Goal: Complete application form

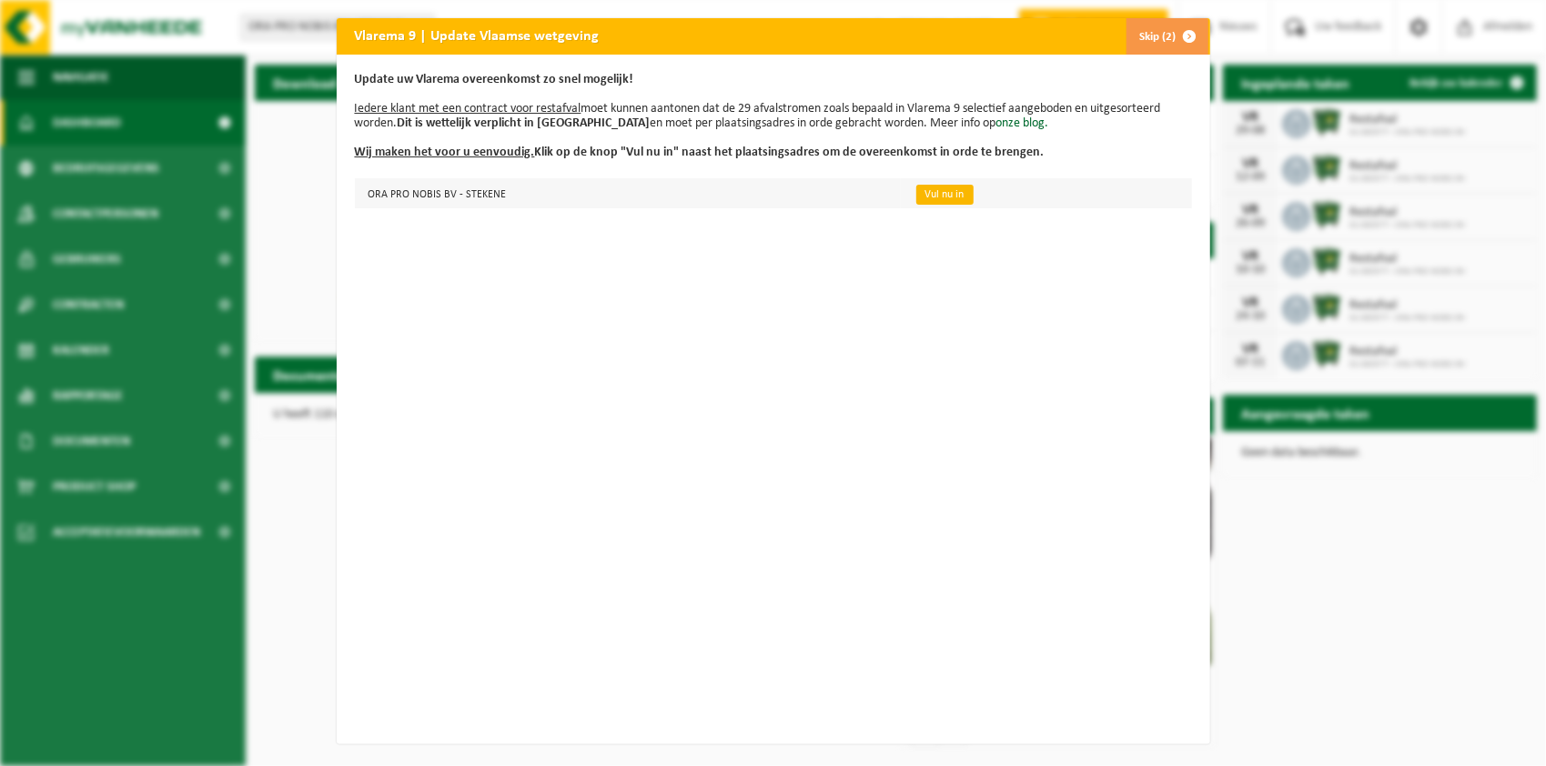
click at [923, 195] on link "Vul nu in" at bounding box center [945, 195] width 57 height 20
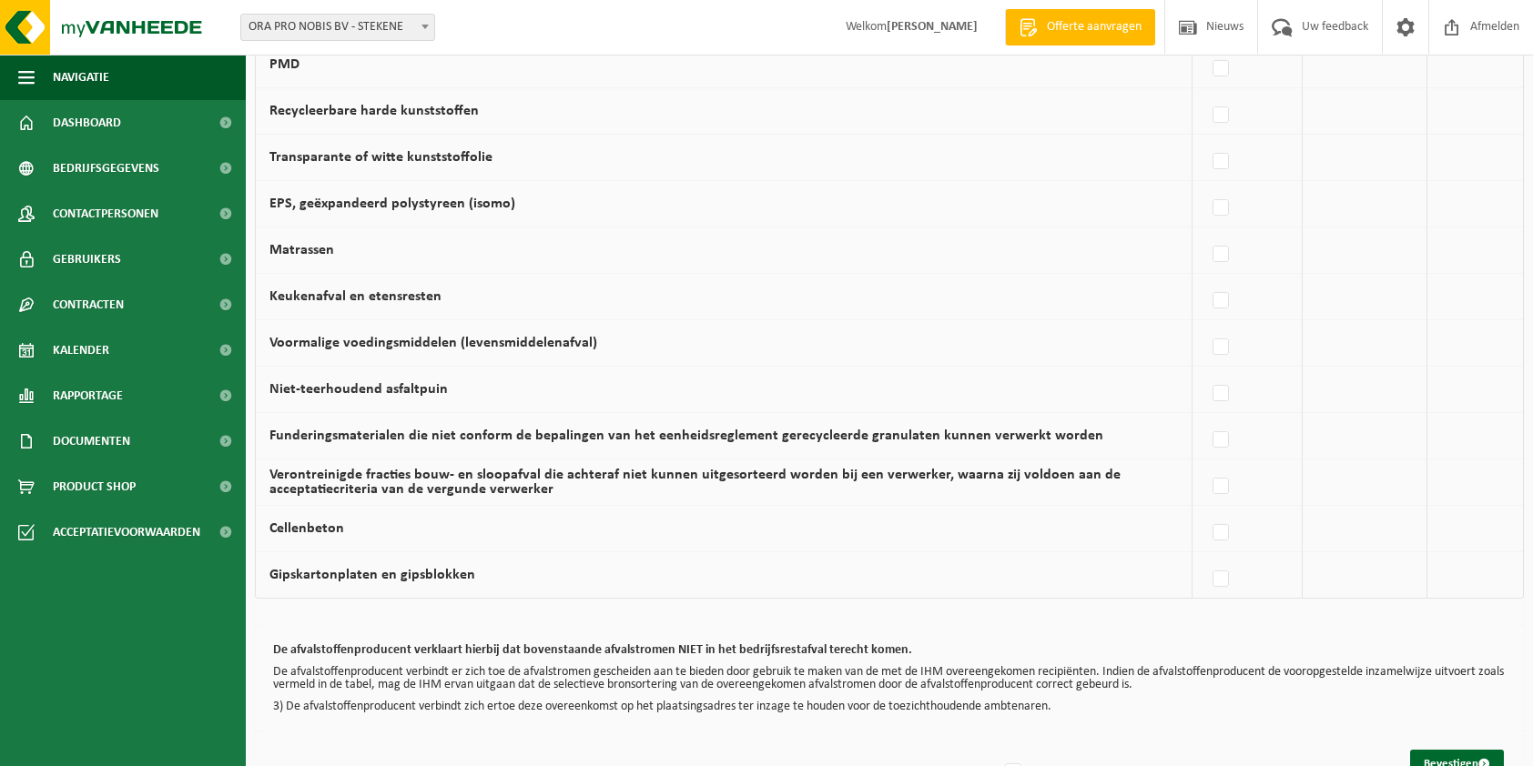
scroll to position [1092, 0]
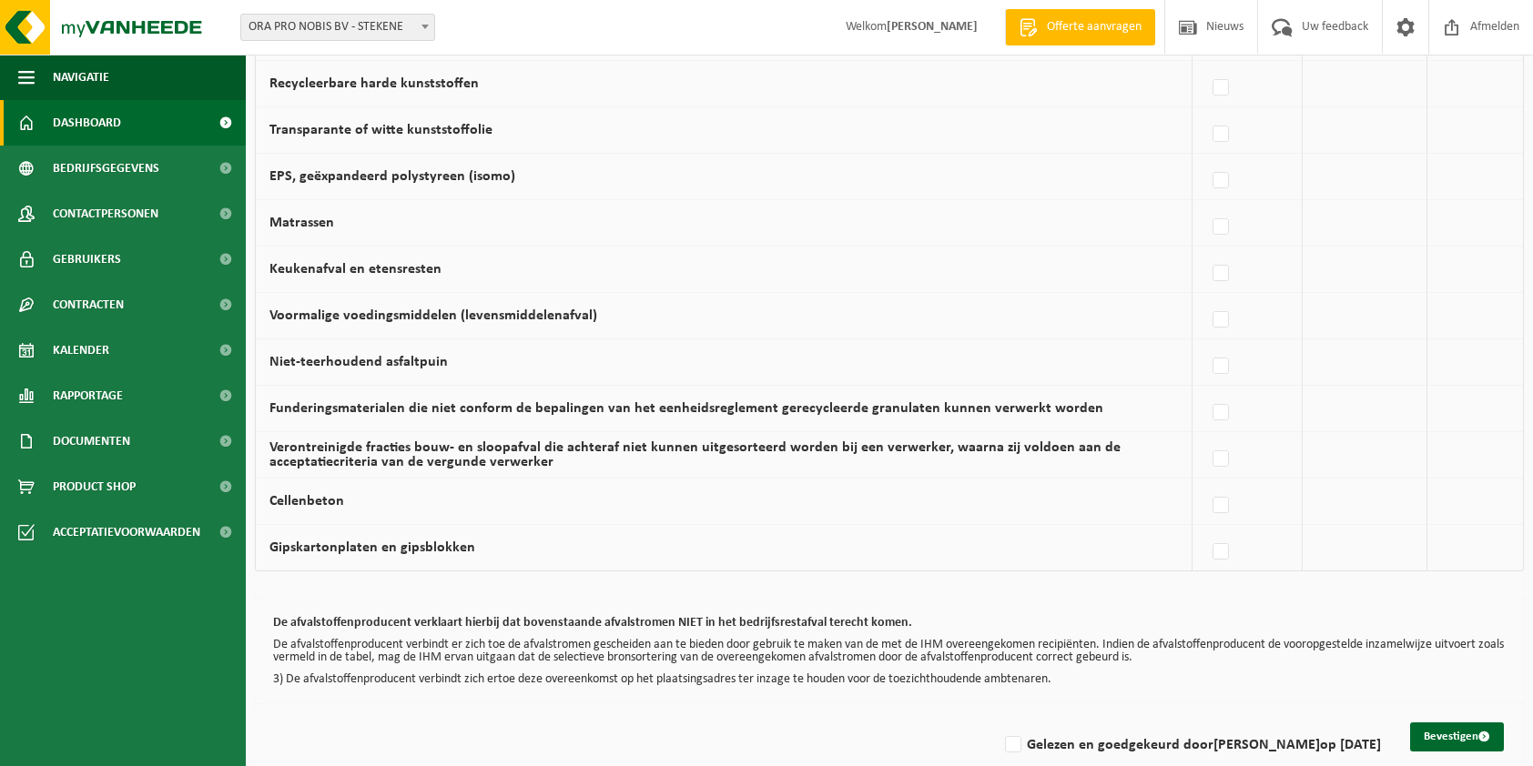
click at [89, 124] on span "Dashboard" at bounding box center [87, 123] width 68 height 46
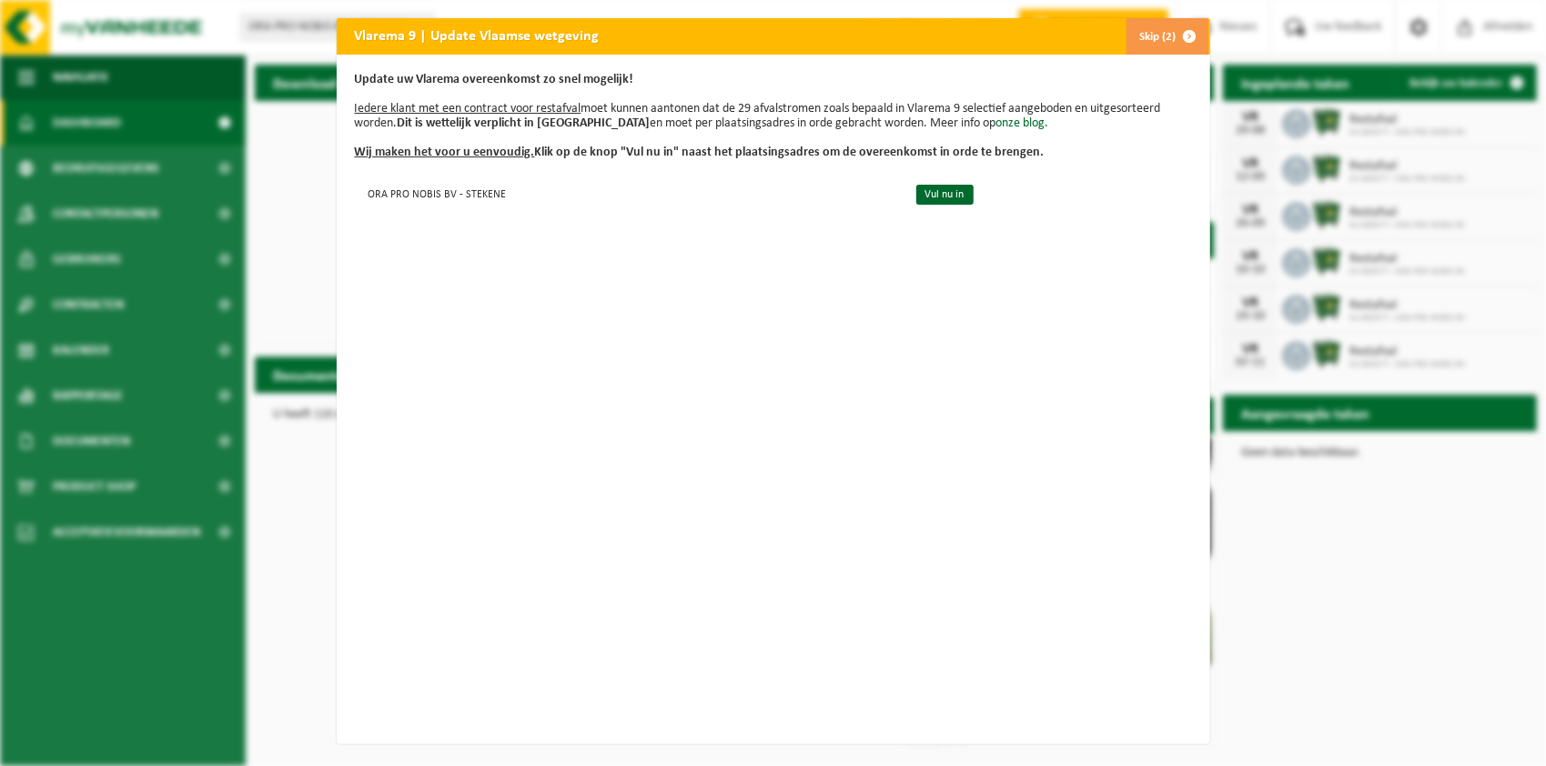
click at [1180, 42] on span "button" at bounding box center [1190, 36] width 36 height 36
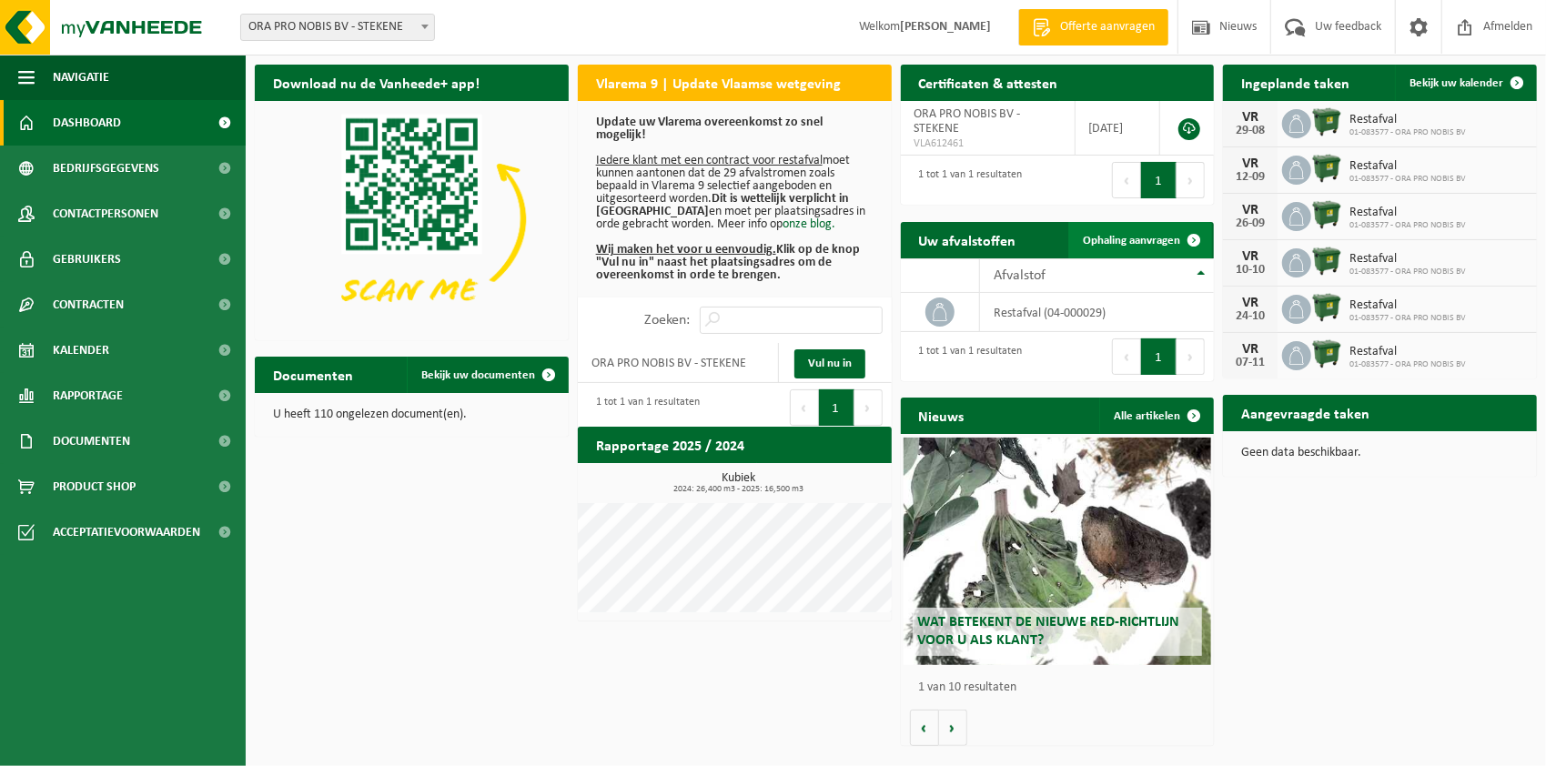
click at [1130, 241] on span "Ophaling aanvragen" at bounding box center [1131, 241] width 97 height 12
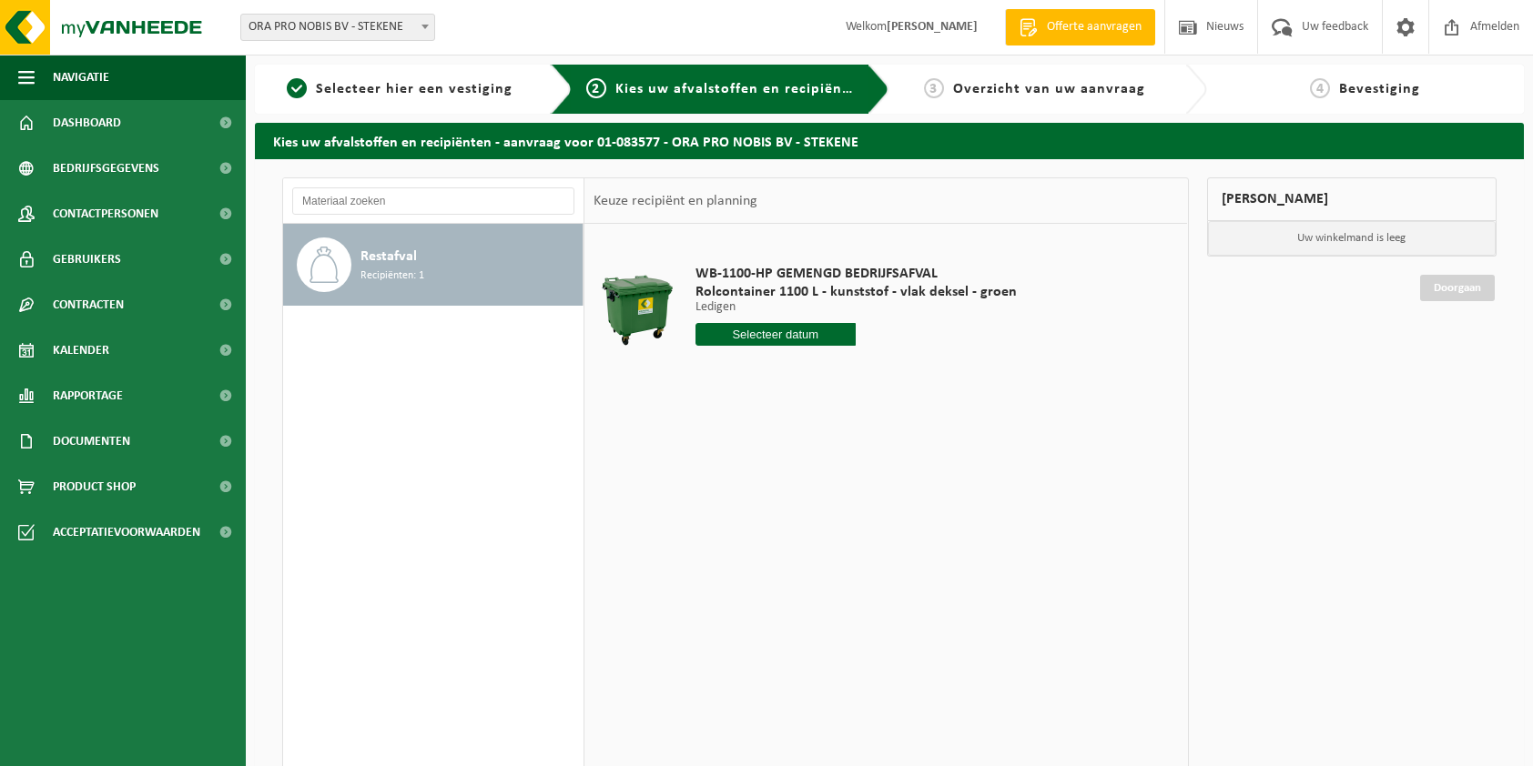
click at [777, 329] on input "text" at bounding box center [775, 334] width 161 height 23
click at [837, 525] on div "22" at bounding box center [840, 524] width 32 height 29
type input "Van 2025-08-22"
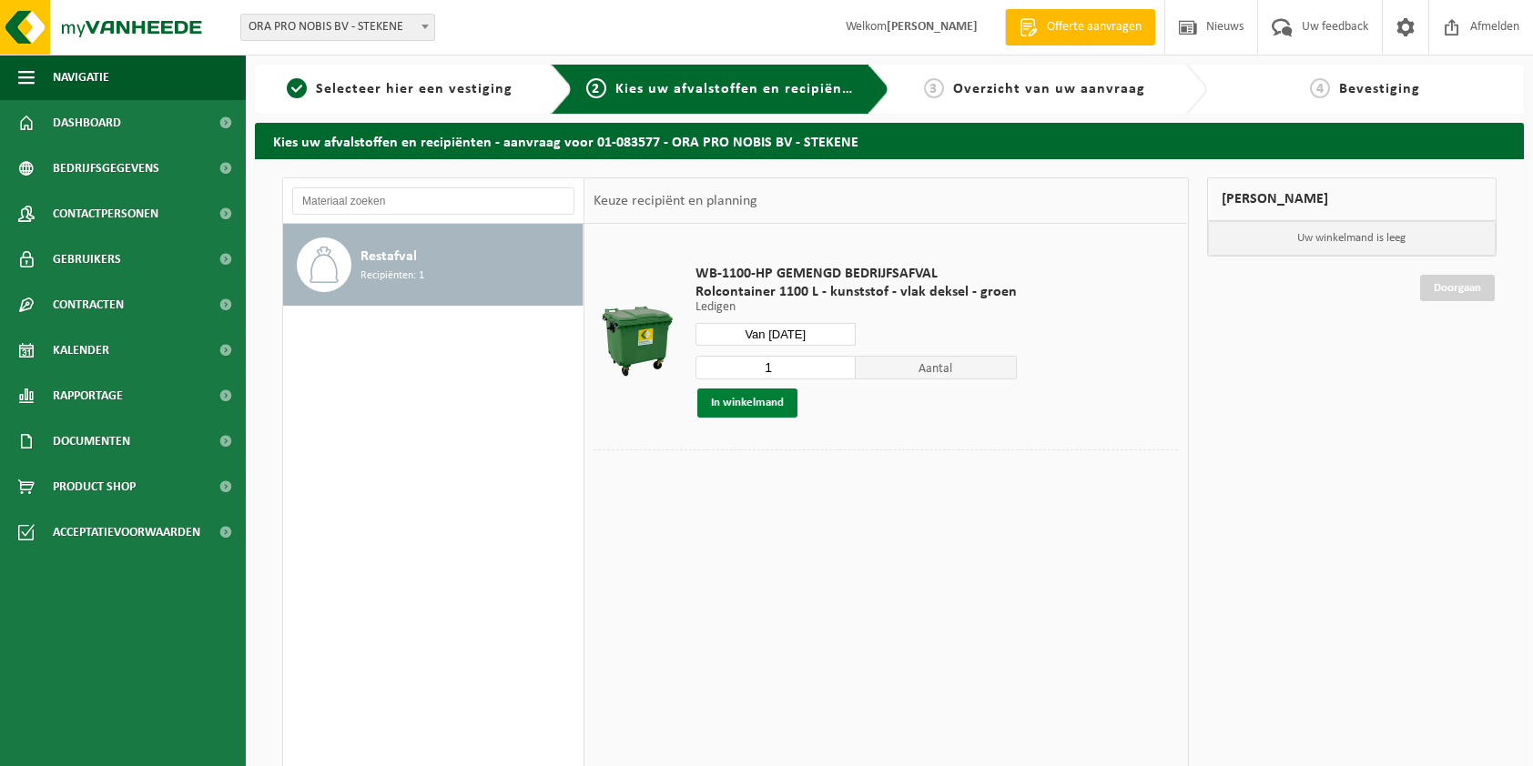
click at [752, 400] on button "In winkelmand" at bounding box center [747, 403] width 100 height 29
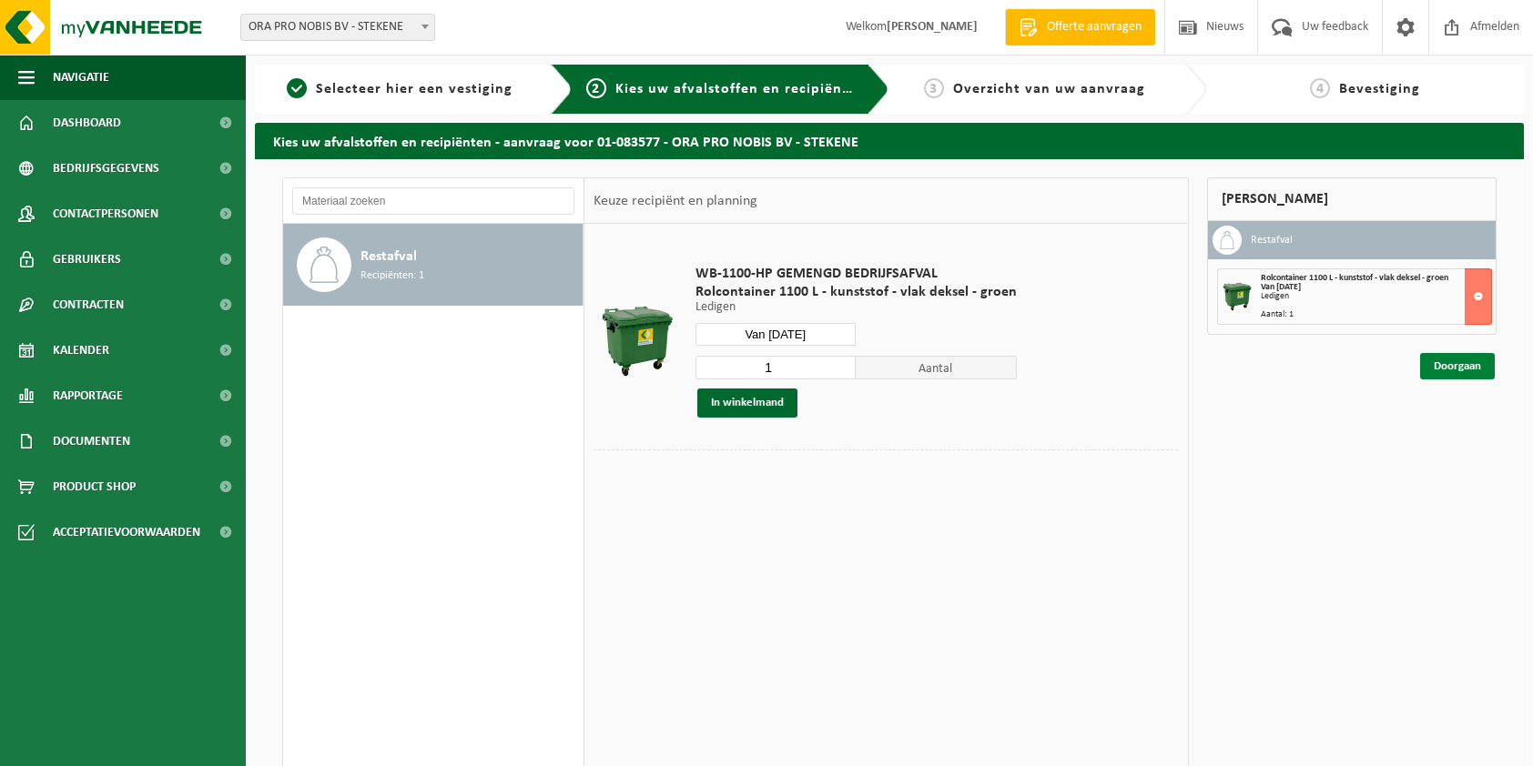
click at [1465, 368] on link "Doorgaan" at bounding box center [1457, 366] width 75 height 26
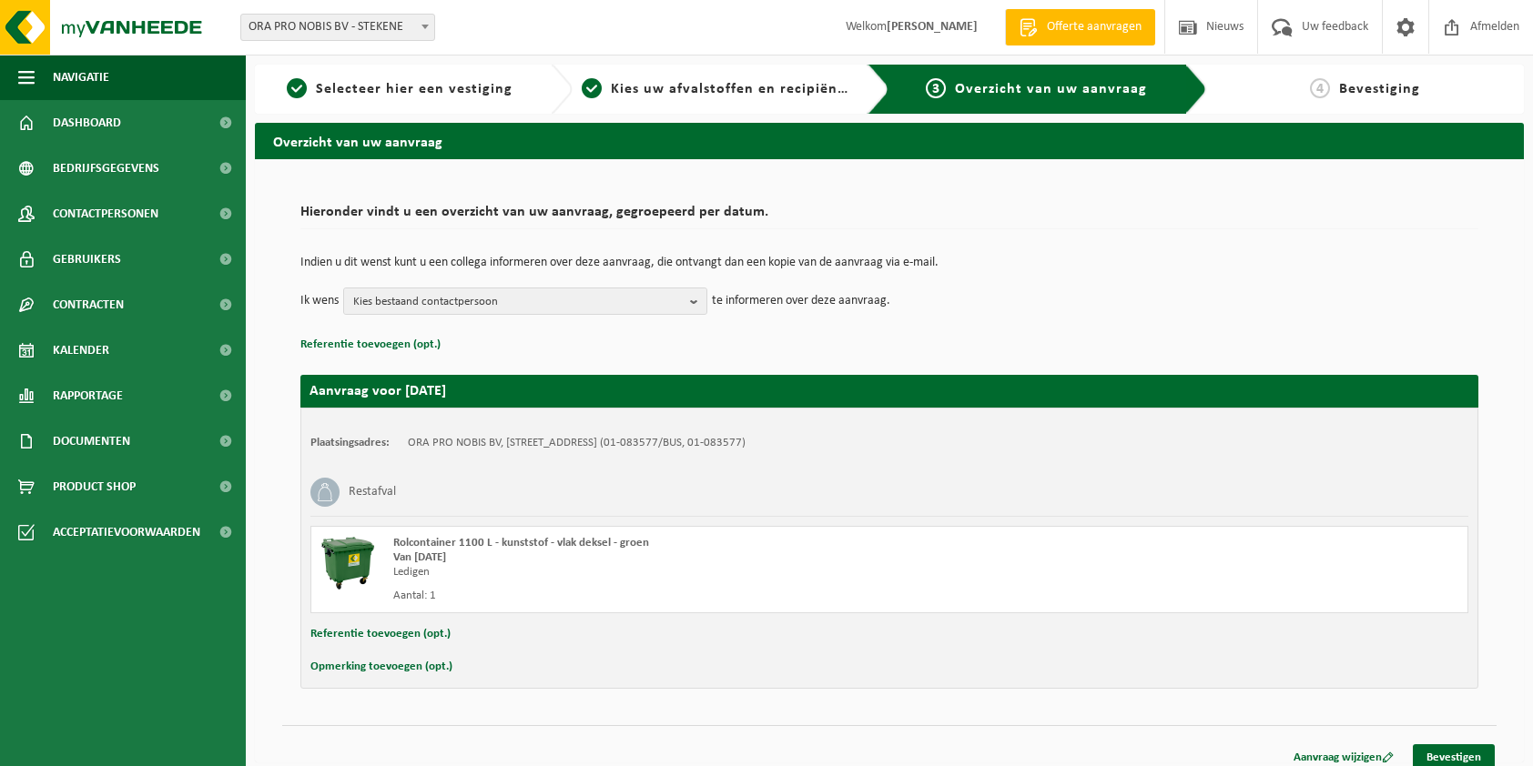
scroll to position [12, 0]
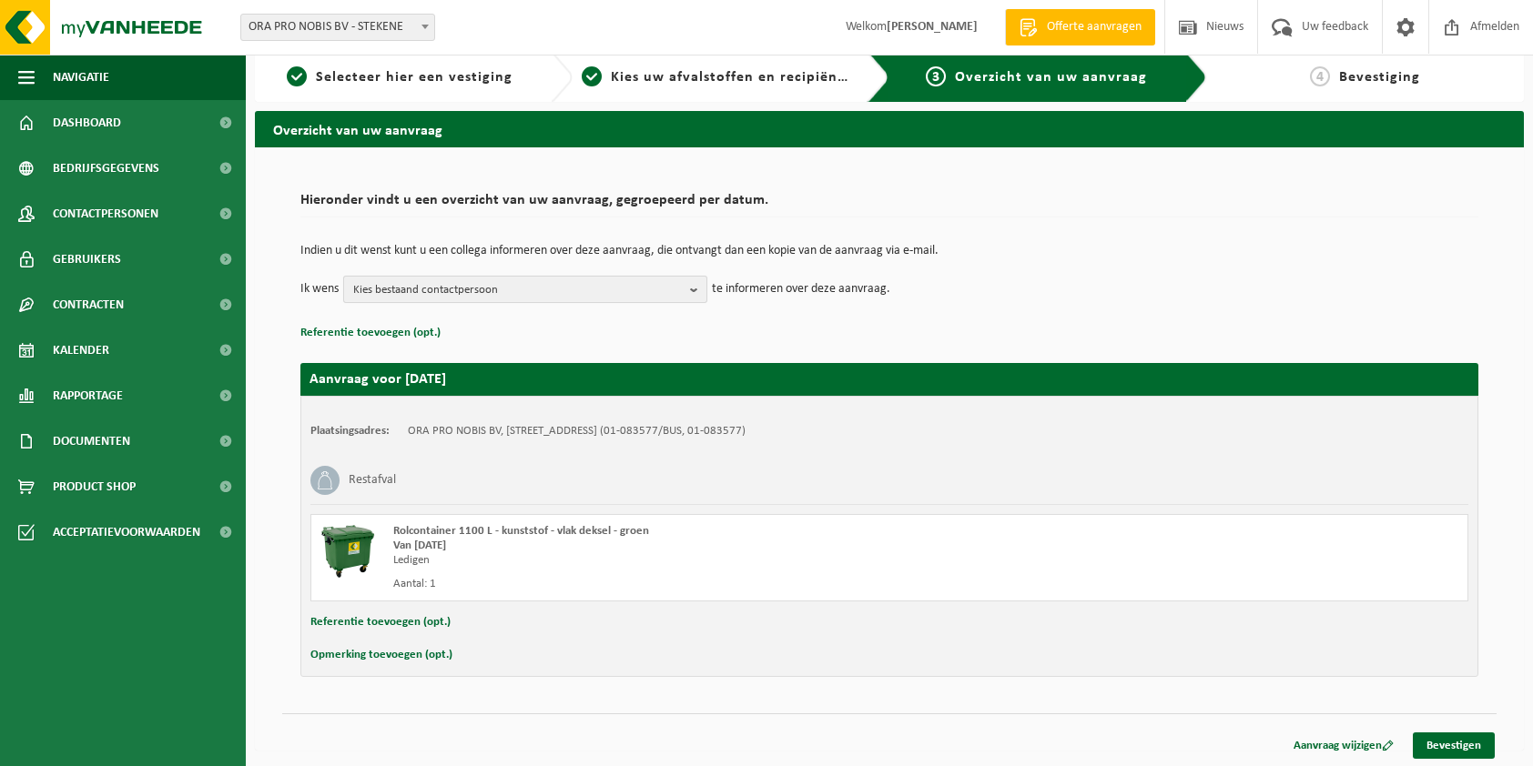
click at [692, 294] on b "button" at bounding box center [698, 289] width 16 height 25
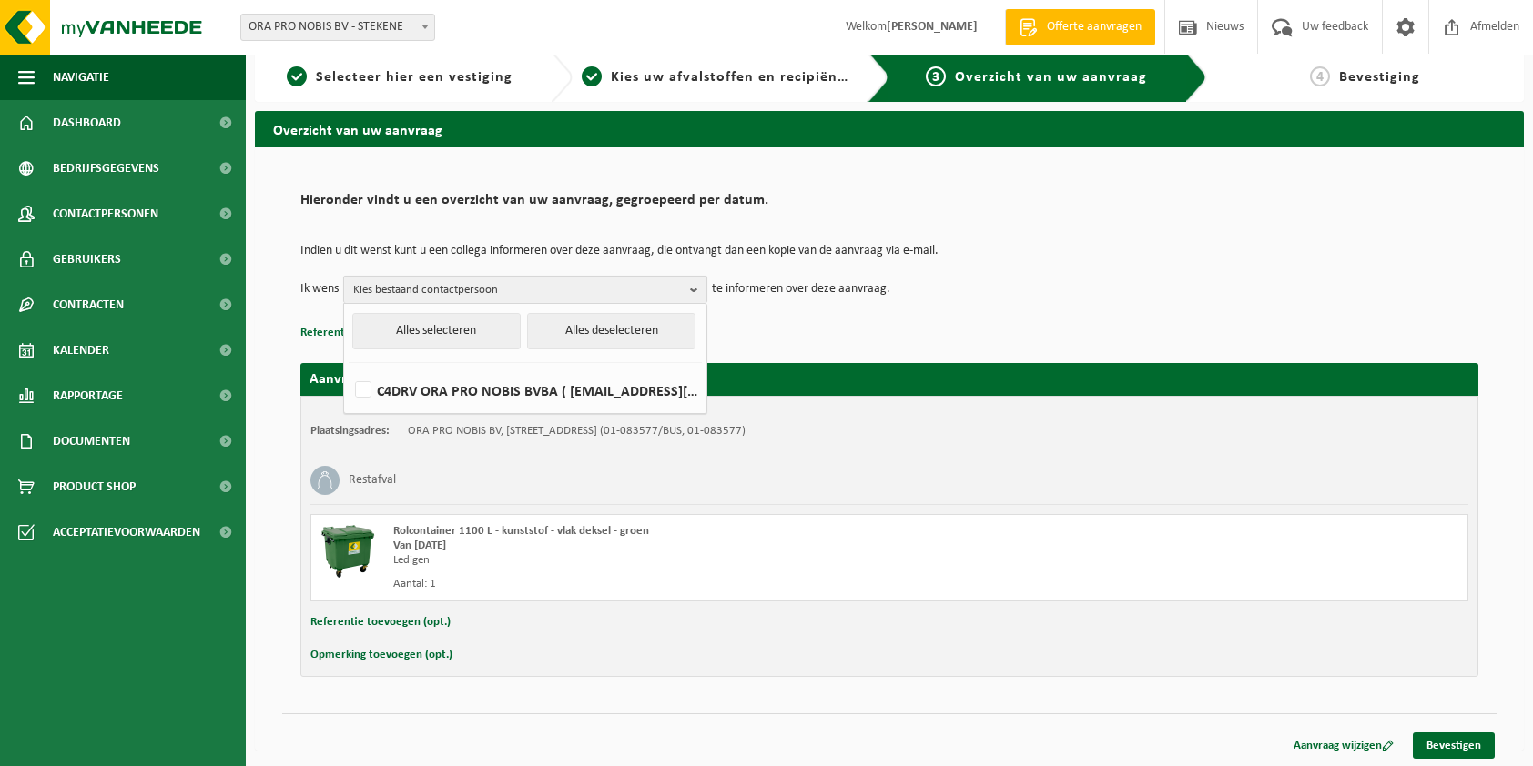
click at [694, 291] on b "button" at bounding box center [698, 290] width 16 height 26
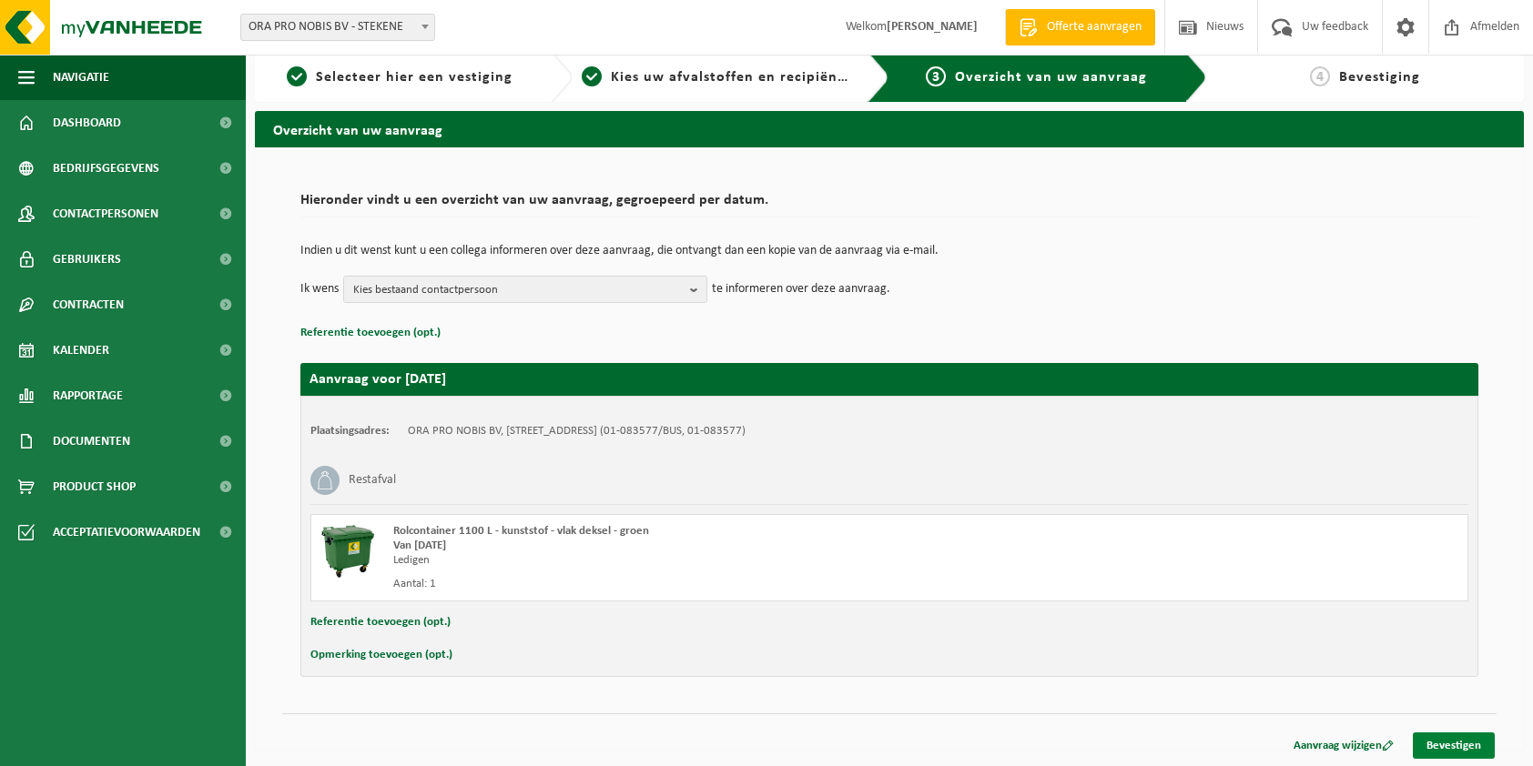
click at [1445, 745] on link "Bevestigen" at bounding box center [1454, 746] width 82 height 26
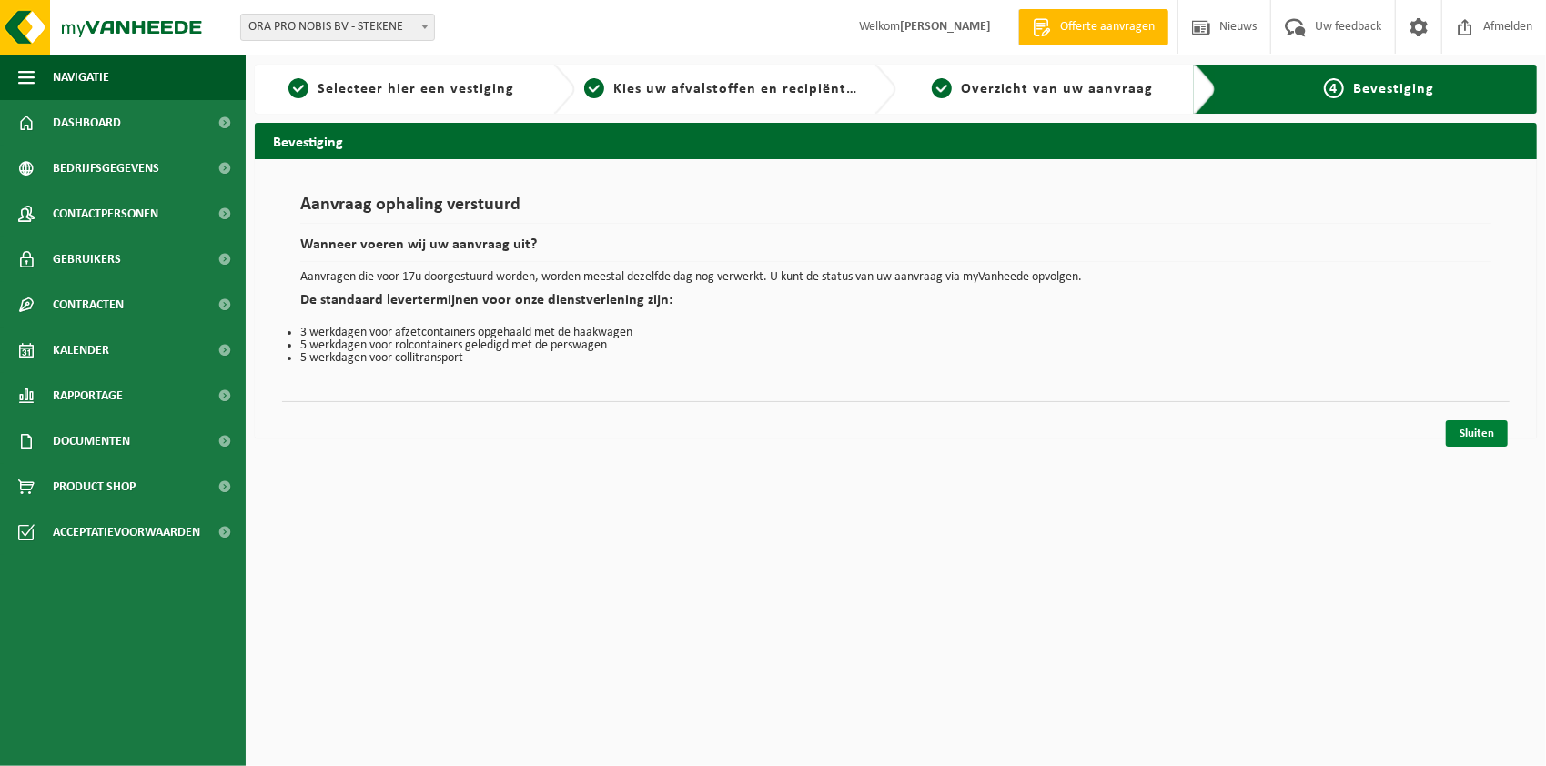
click at [1472, 431] on link "Sluiten" at bounding box center [1477, 433] width 62 height 26
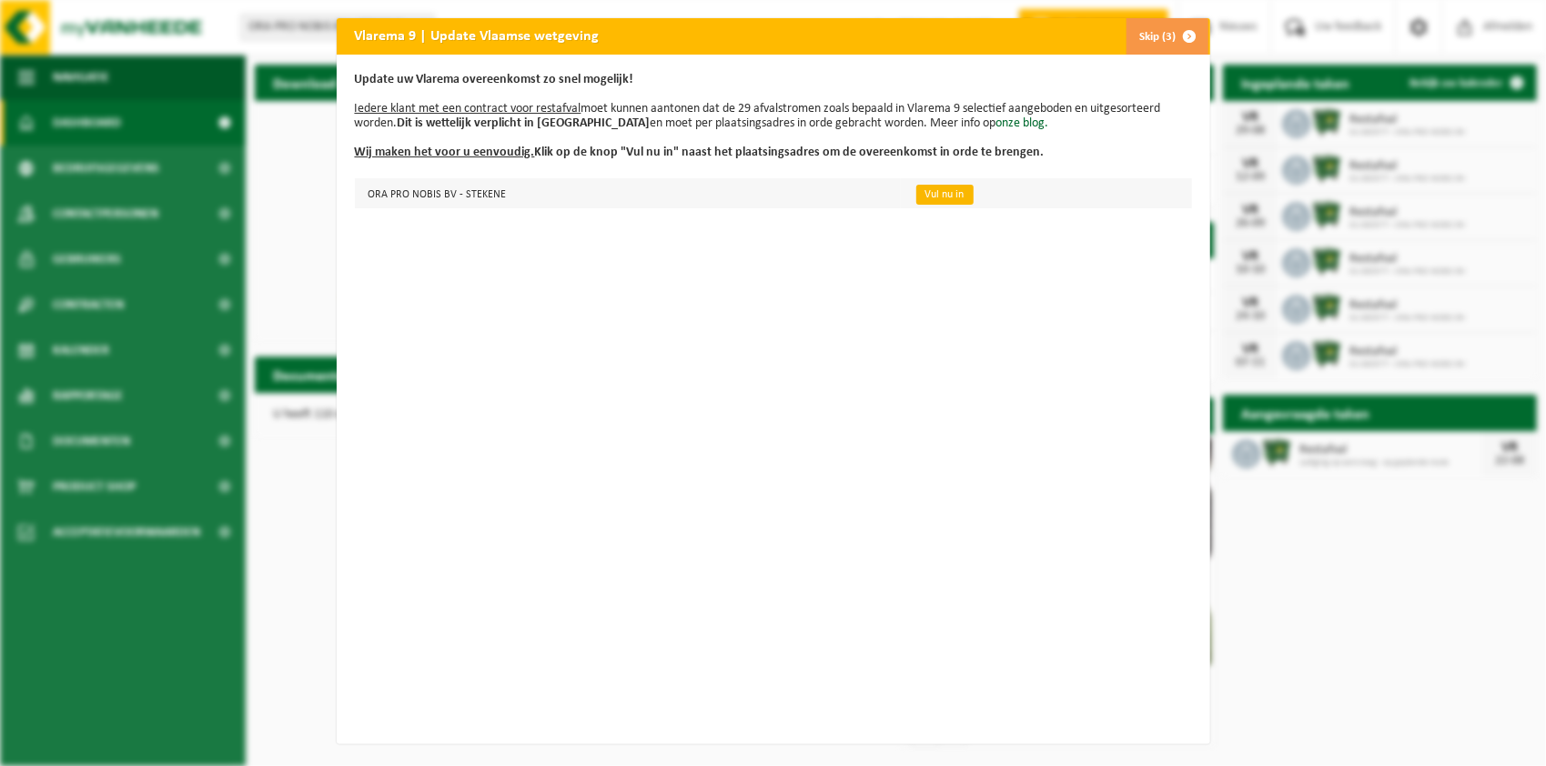
click at [937, 193] on link "Vul nu in" at bounding box center [945, 195] width 57 height 20
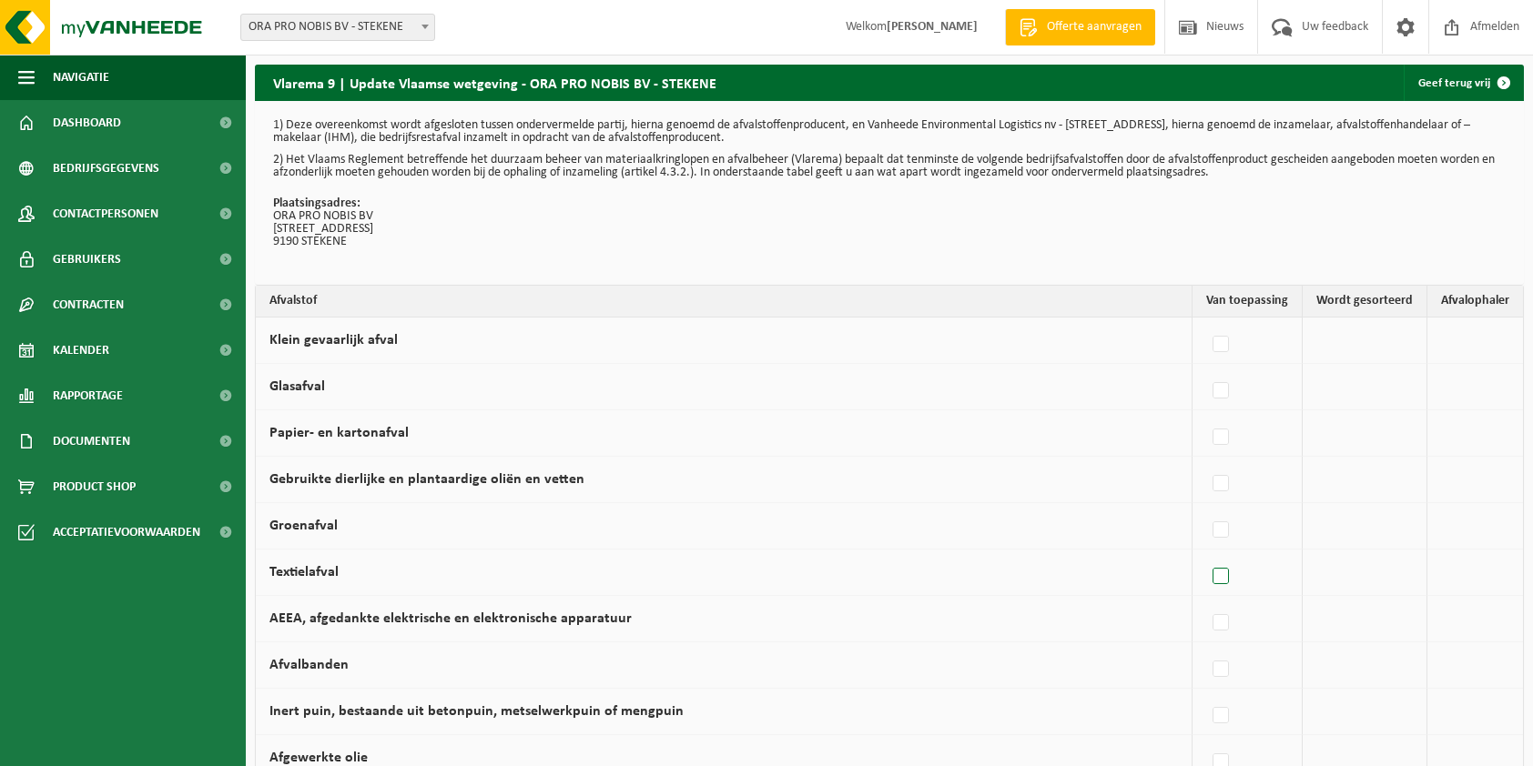
click at [1222, 572] on label at bounding box center [1221, 576] width 25 height 27
click at [1206, 554] on input "Textielafval" at bounding box center [1205, 553] width 1 height 1
checkbox input "true"
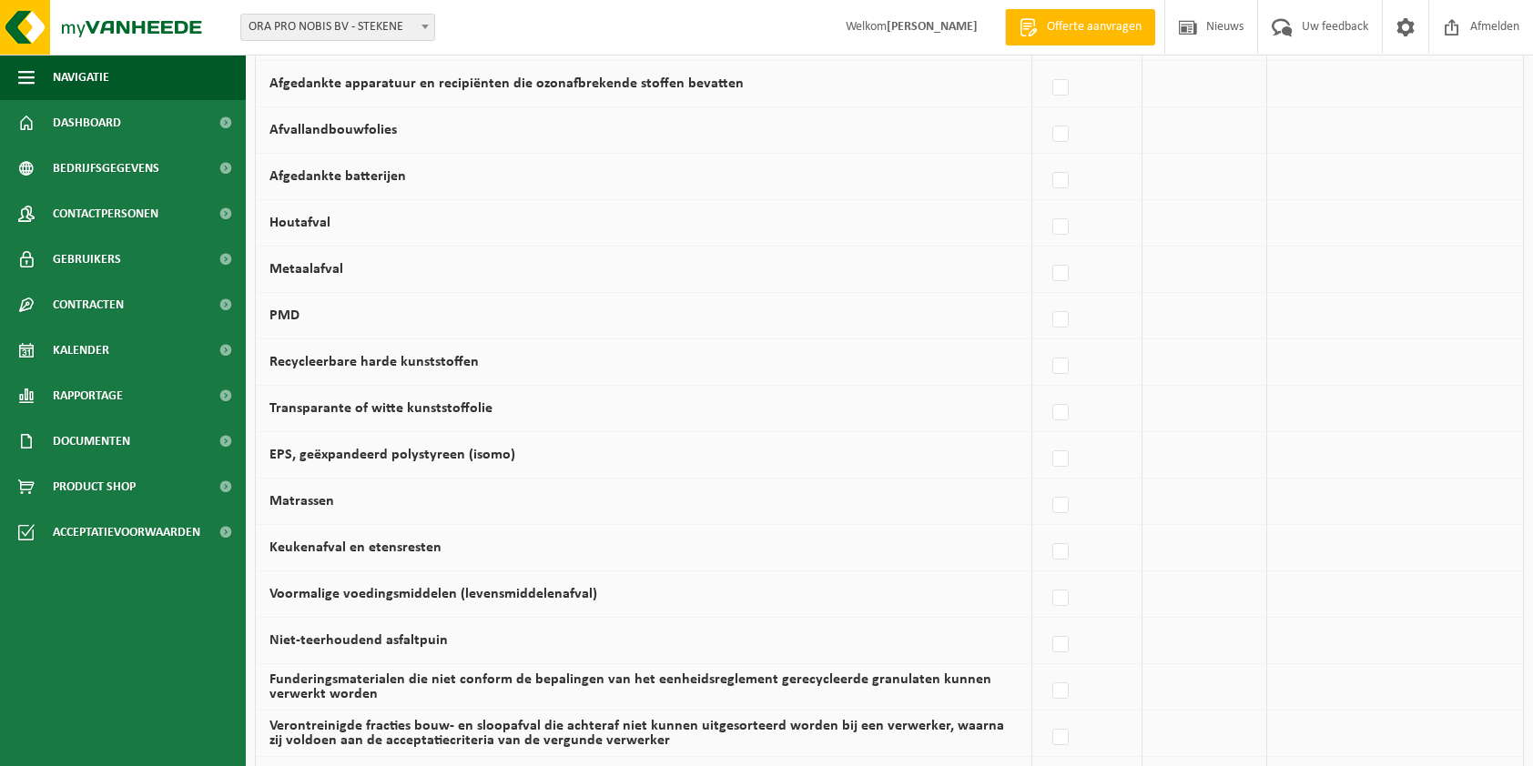
scroll to position [819, 0]
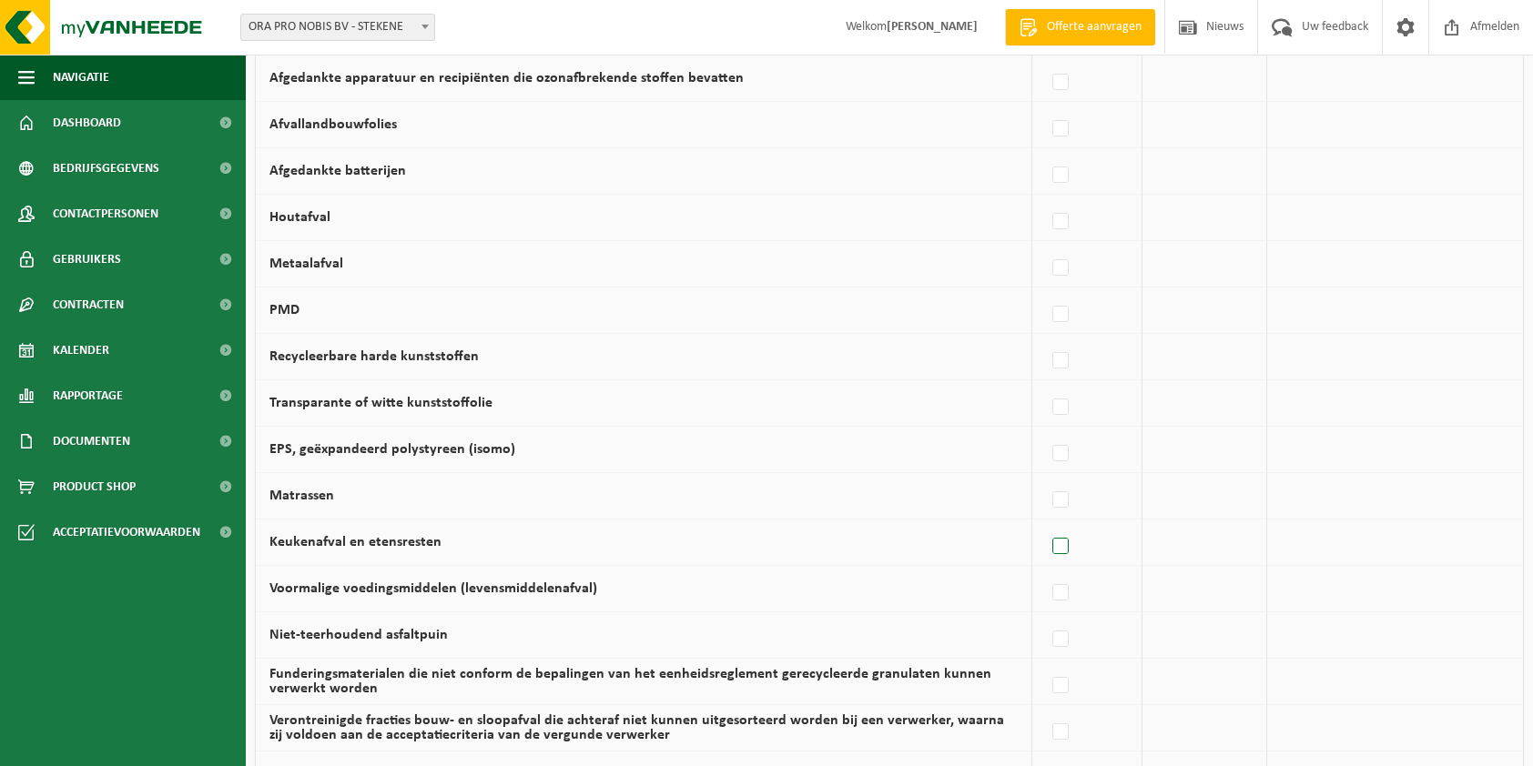
click at [1060, 542] on label at bounding box center [1060, 546] width 25 height 27
click at [1046, 524] on input "Keukenafval en etensresten" at bounding box center [1045, 523] width 1 height 1
checkbox input "true"
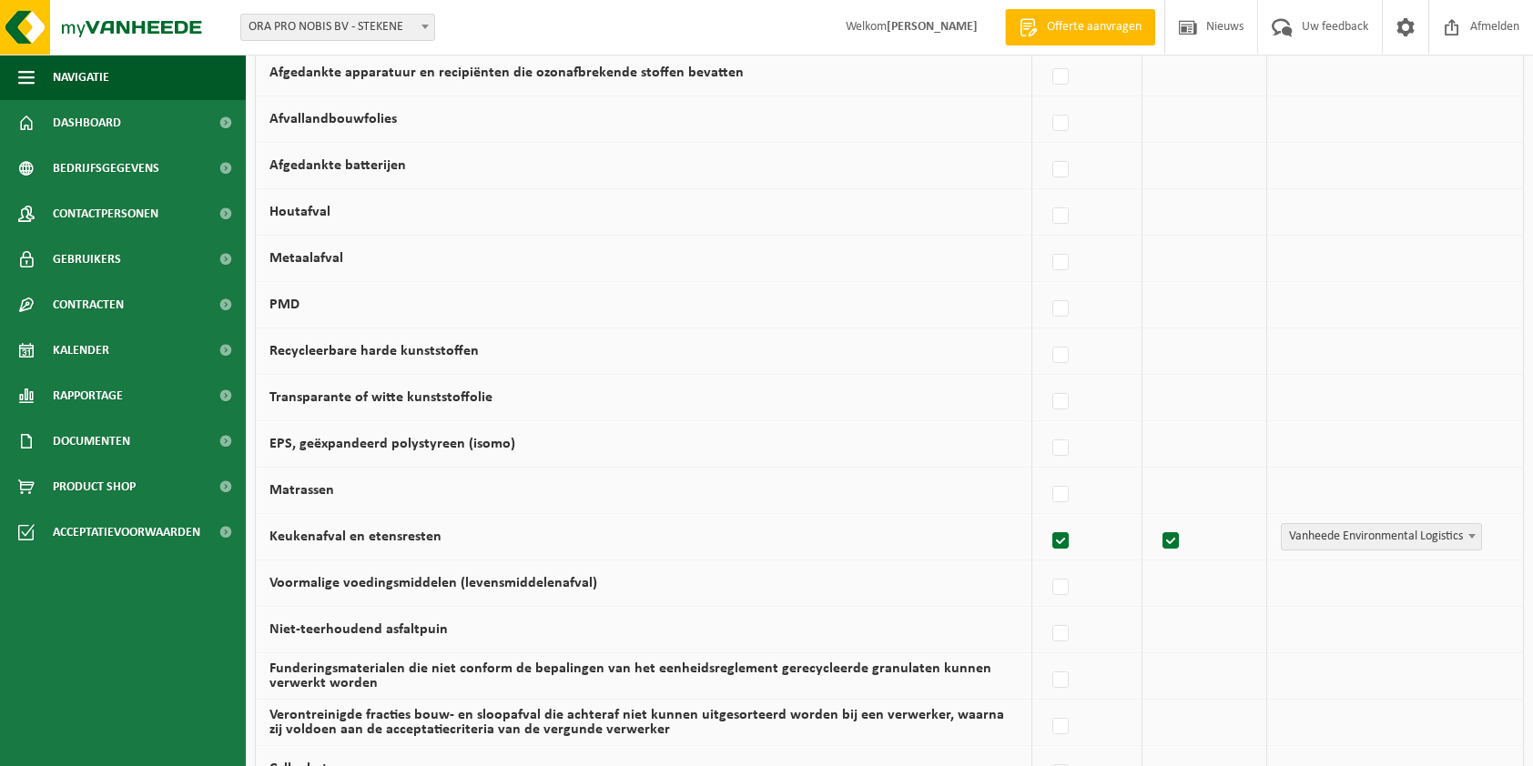
scroll to position [910, 0]
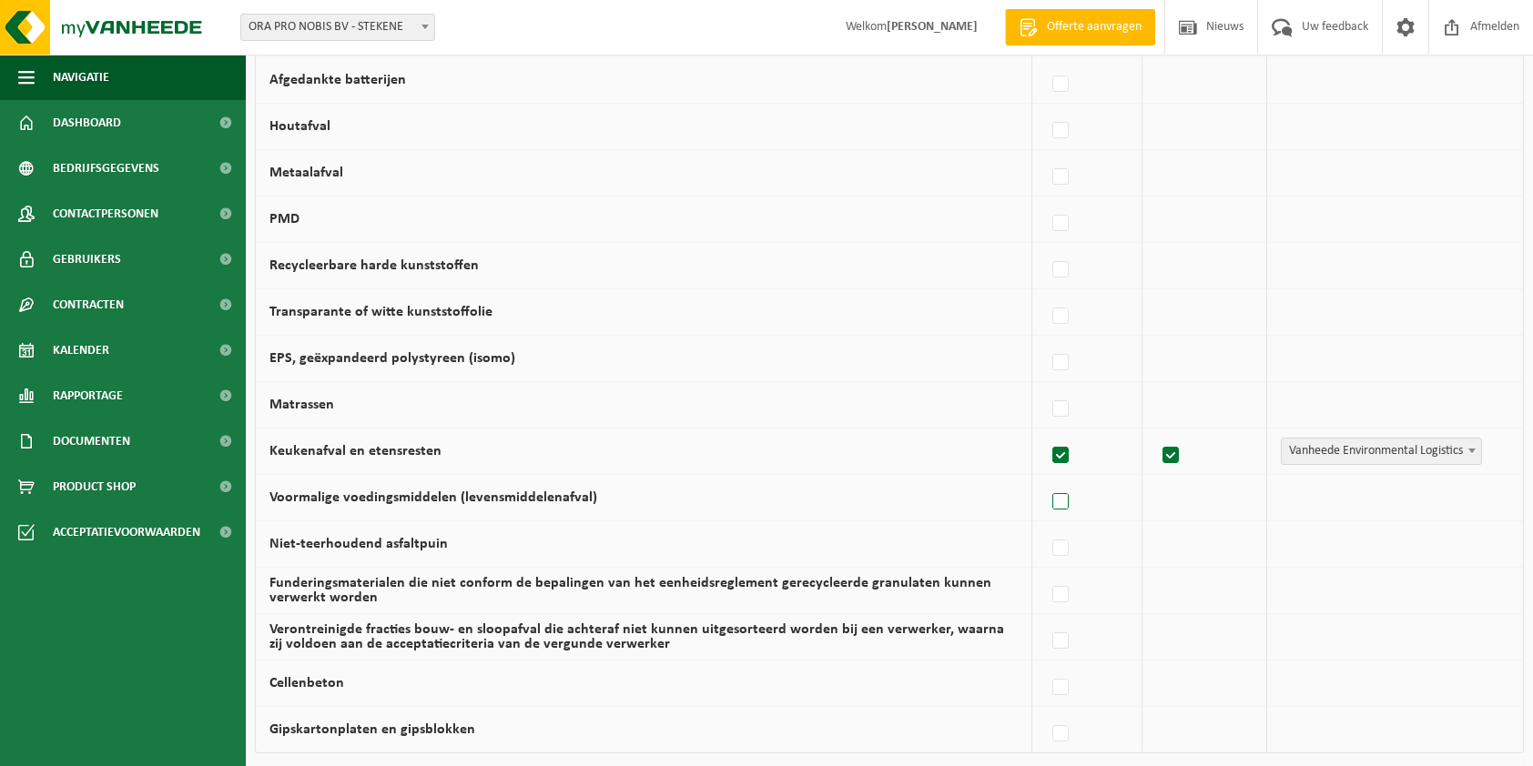
click at [1070, 495] on label at bounding box center [1060, 502] width 25 height 27
click at [1046, 480] on input "Voormalige voedingsmiddelen (levensmiddelenafval)" at bounding box center [1045, 479] width 1 height 1
checkbox input "true"
click at [1069, 494] on label at bounding box center [1060, 502] width 25 height 27
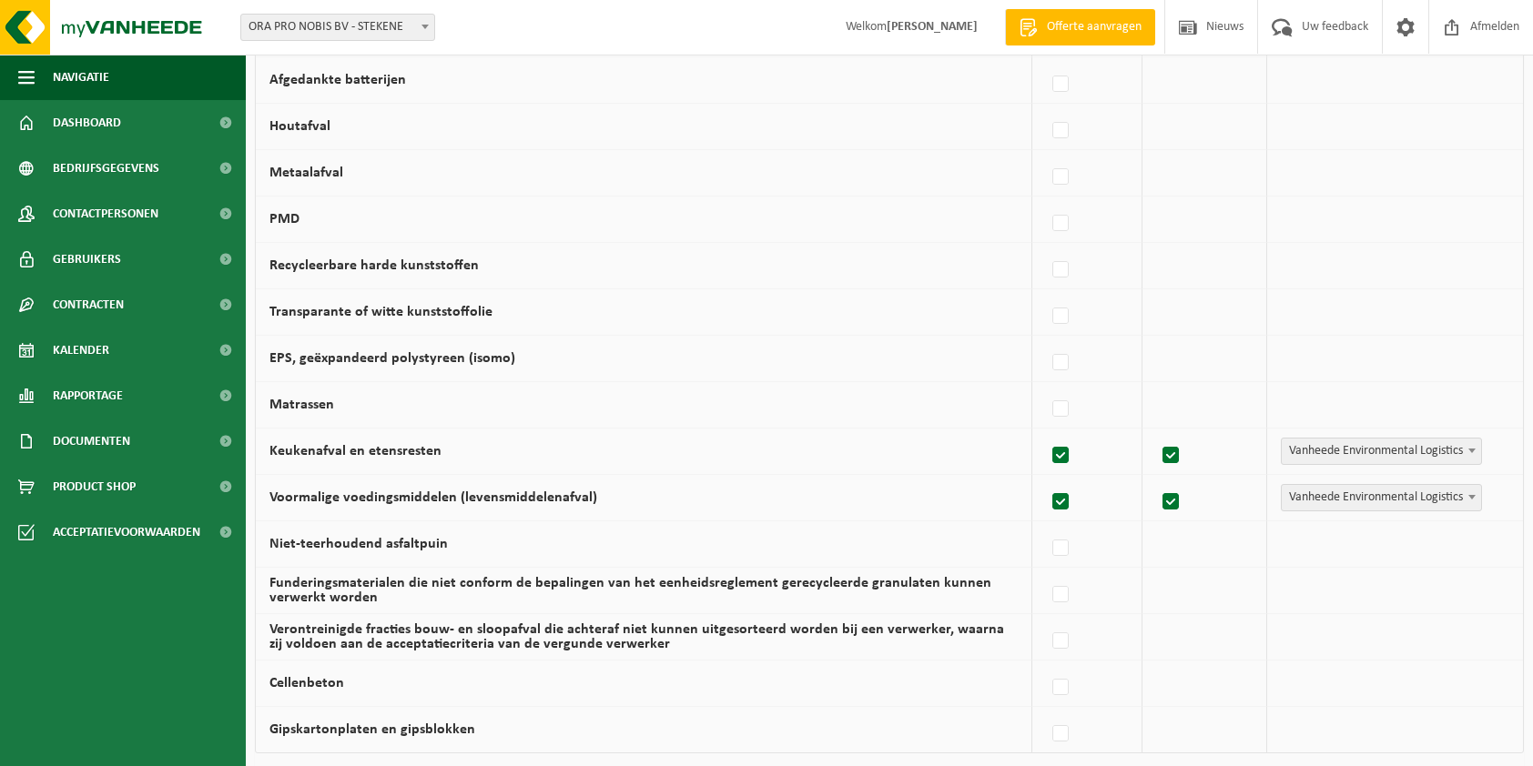
click at [1046, 480] on input "Voormalige voedingsmiddelen (levensmiddelenafval)" at bounding box center [1045, 479] width 1 height 1
checkbox input "false"
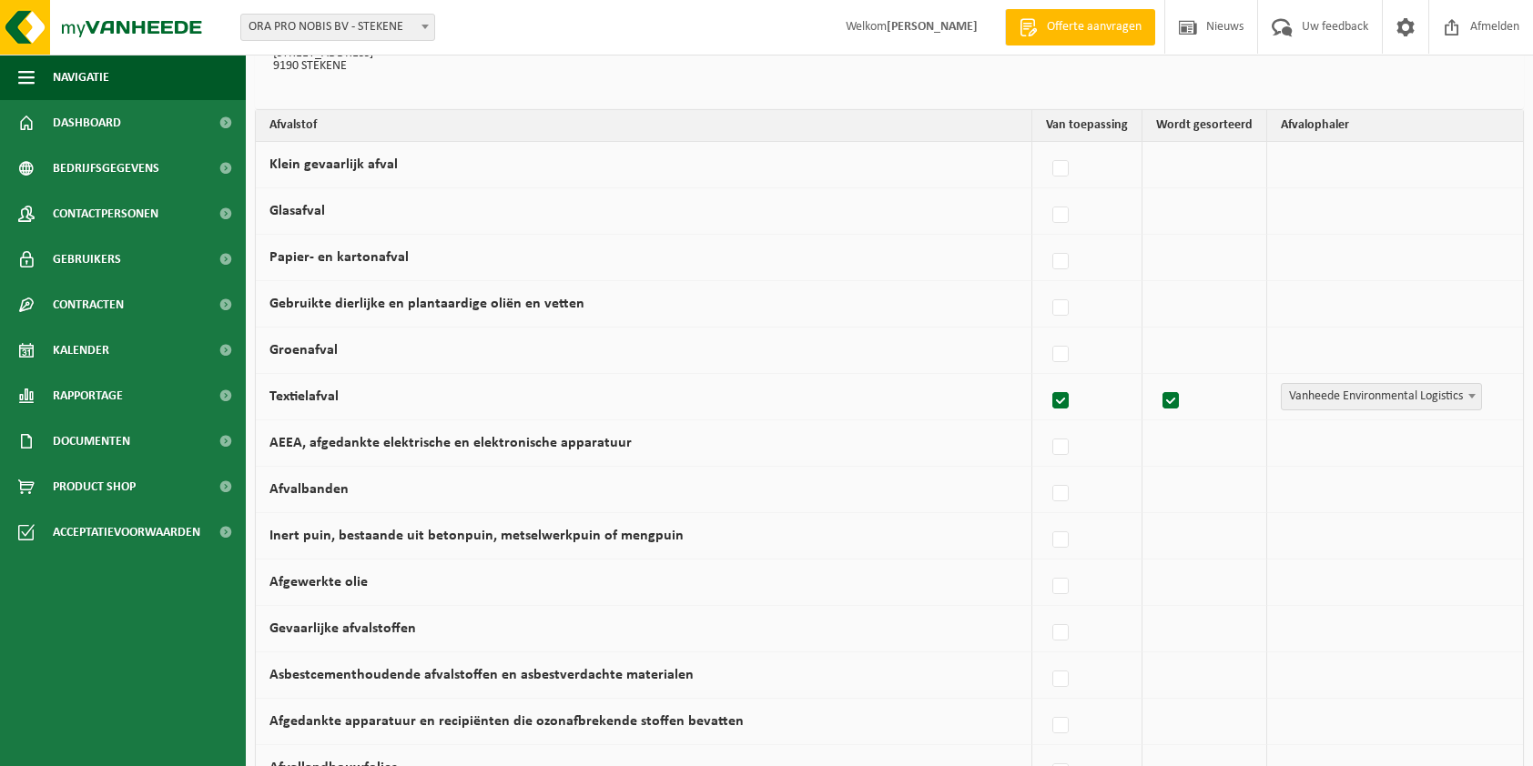
scroll to position [110, 0]
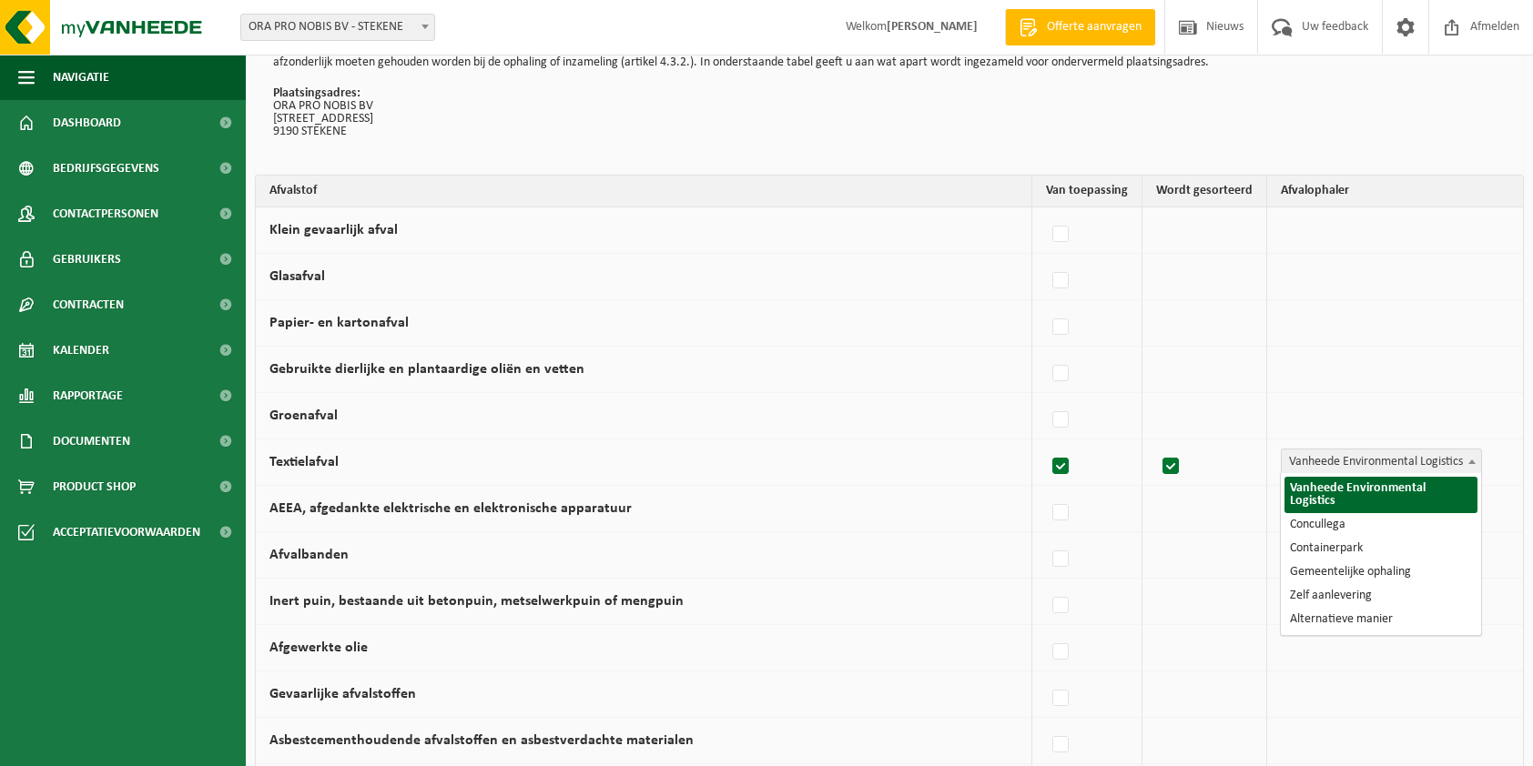
click at [1469, 460] on b at bounding box center [1471, 462] width 7 height 5
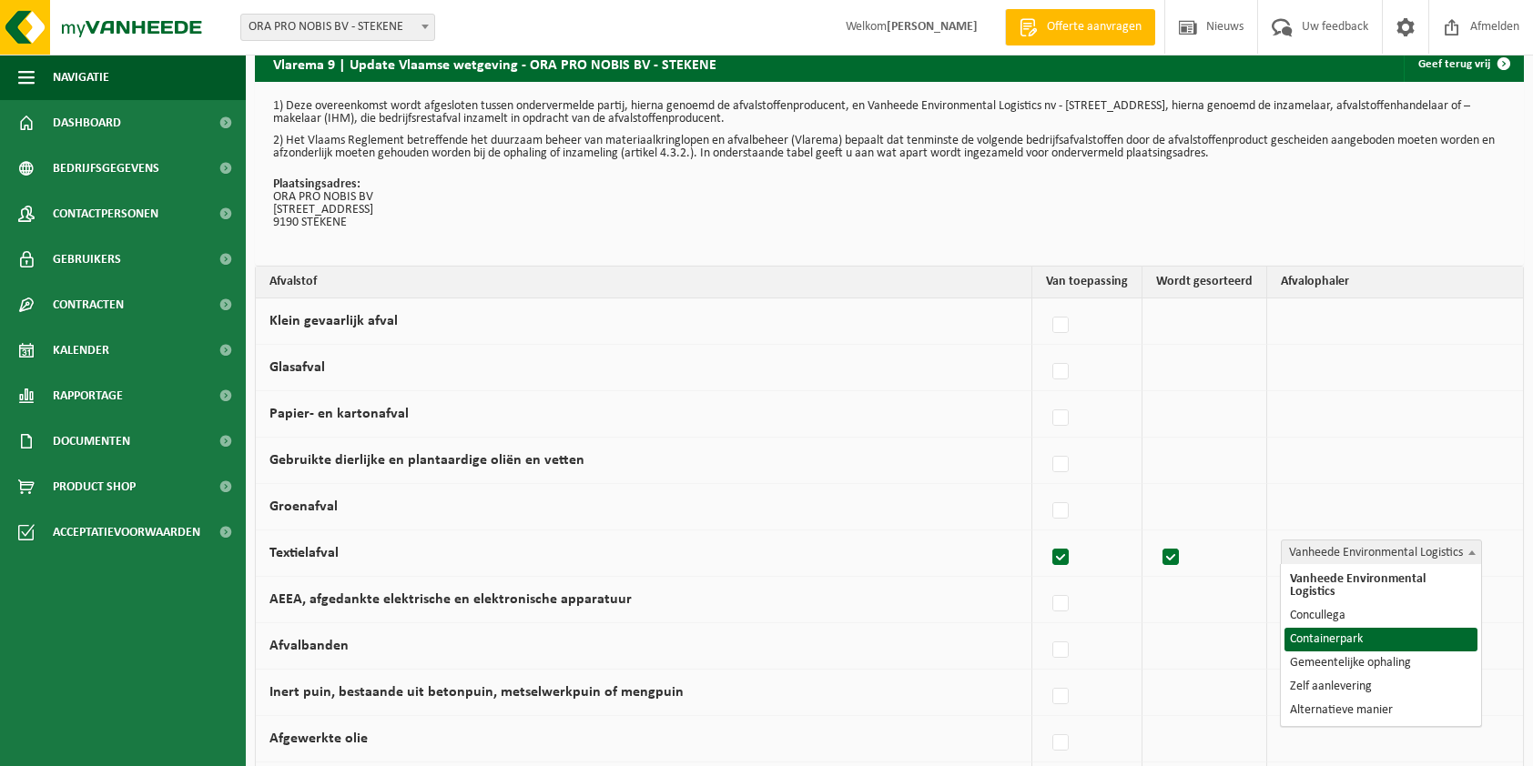
select select "Containerpark"
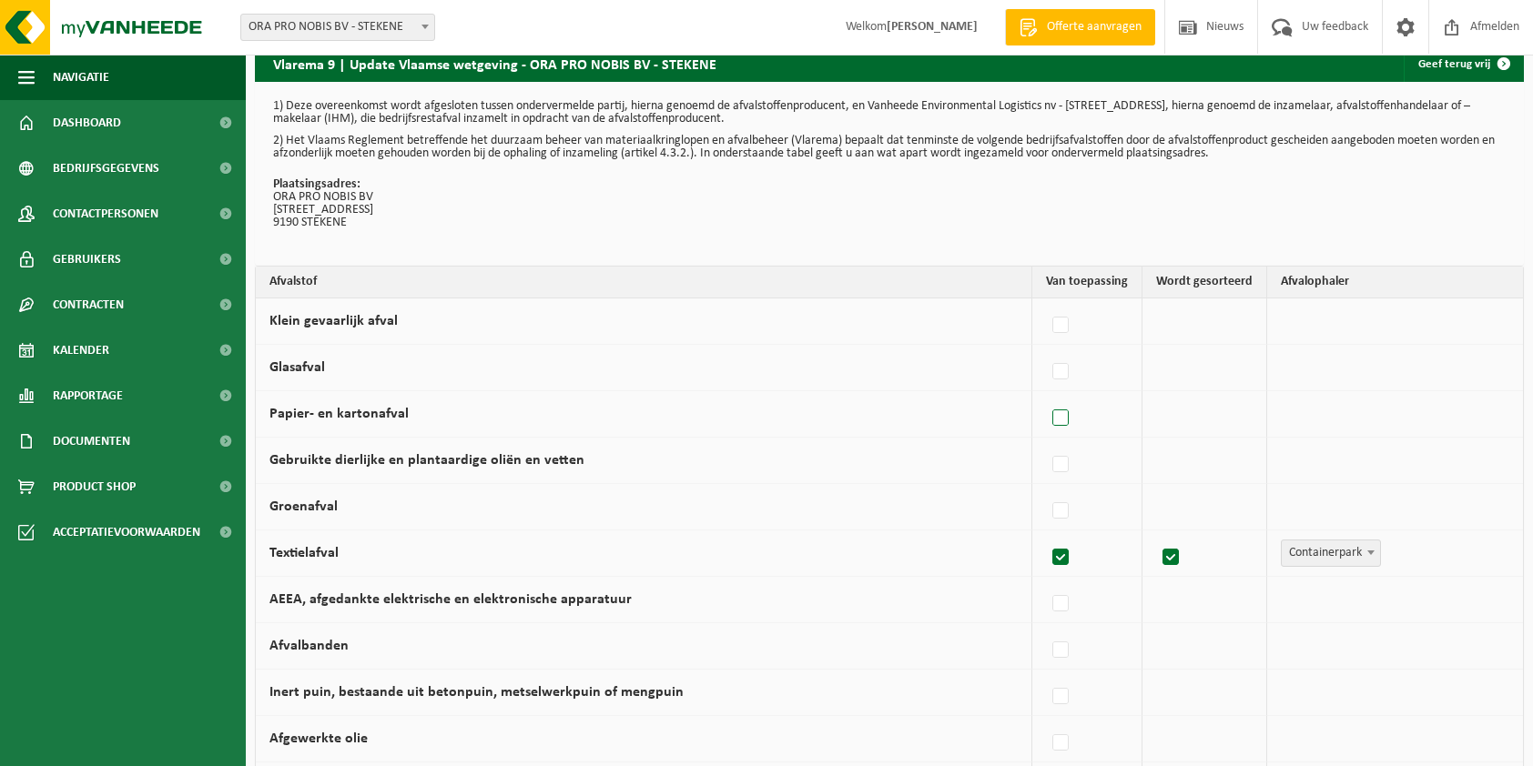
click at [1063, 407] on label at bounding box center [1060, 418] width 25 height 27
click at [1046, 396] on input "Papier- en kartonafval" at bounding box center [1045, 395] width 1 height 1
checkbox input "true"
click at [1320, 408] on span "Vanheede Environmental Logistics" at bounding box center [1380, 413] width 199 height 25
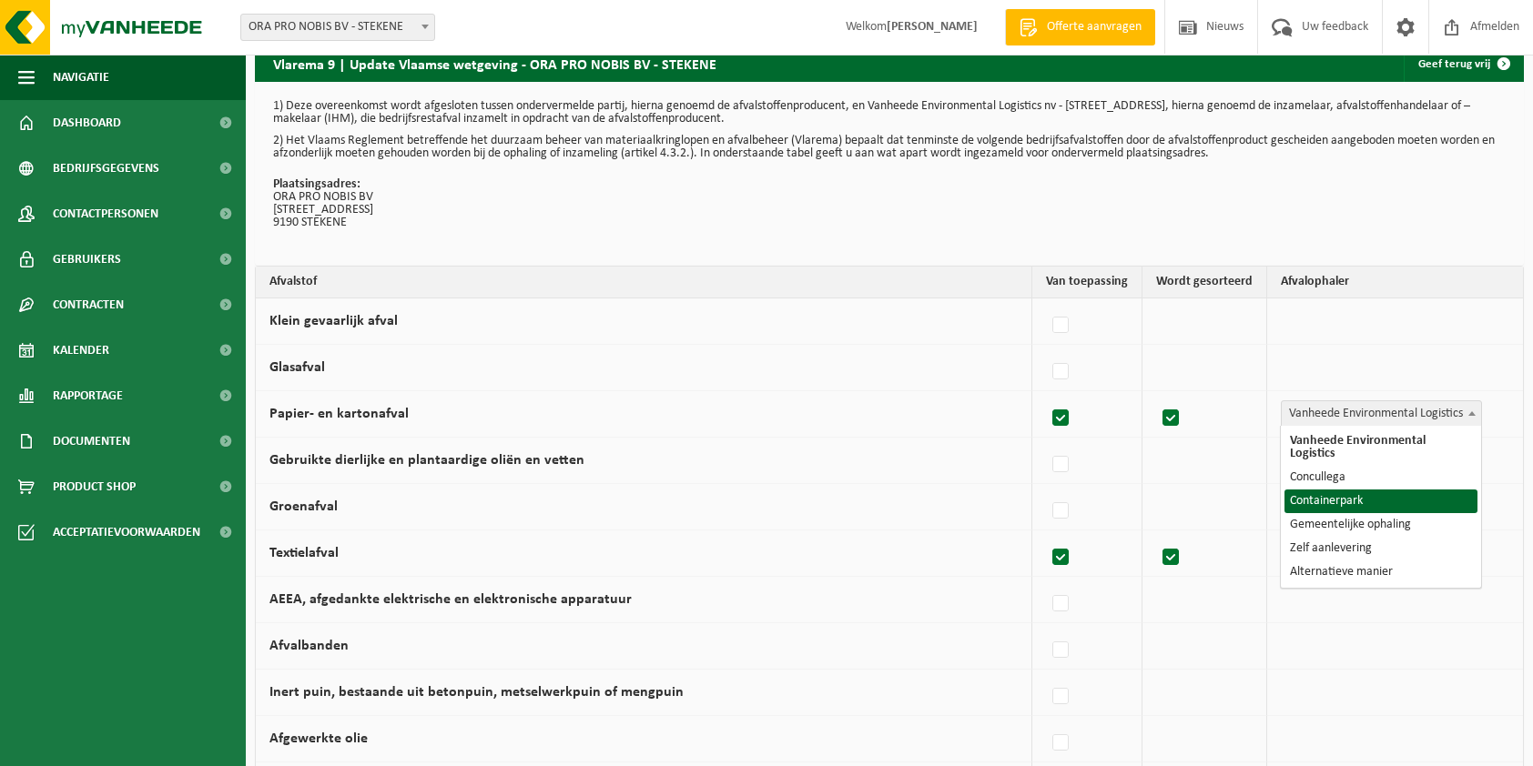
select select "Containerpark"
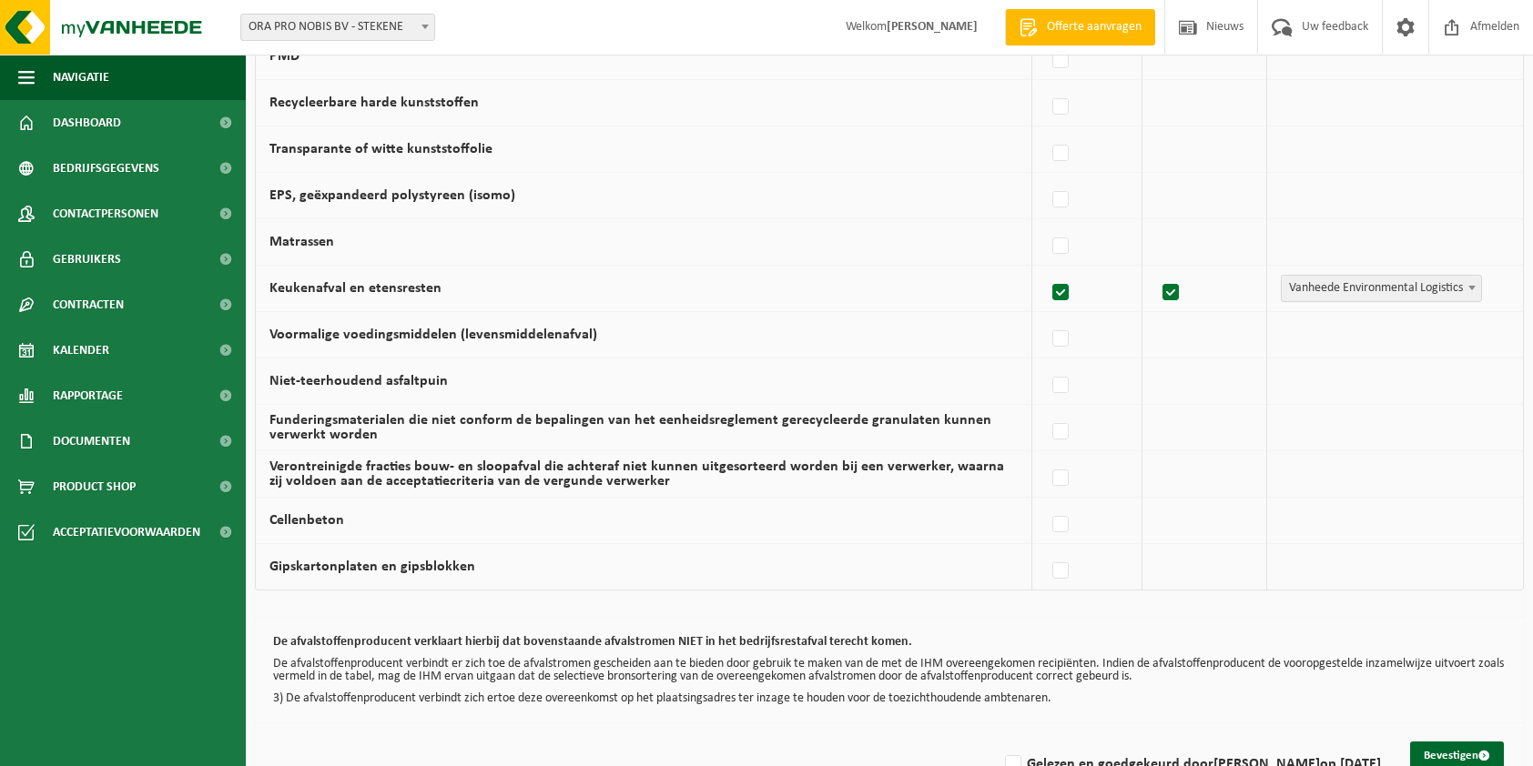
scroll to position [1111, 0]
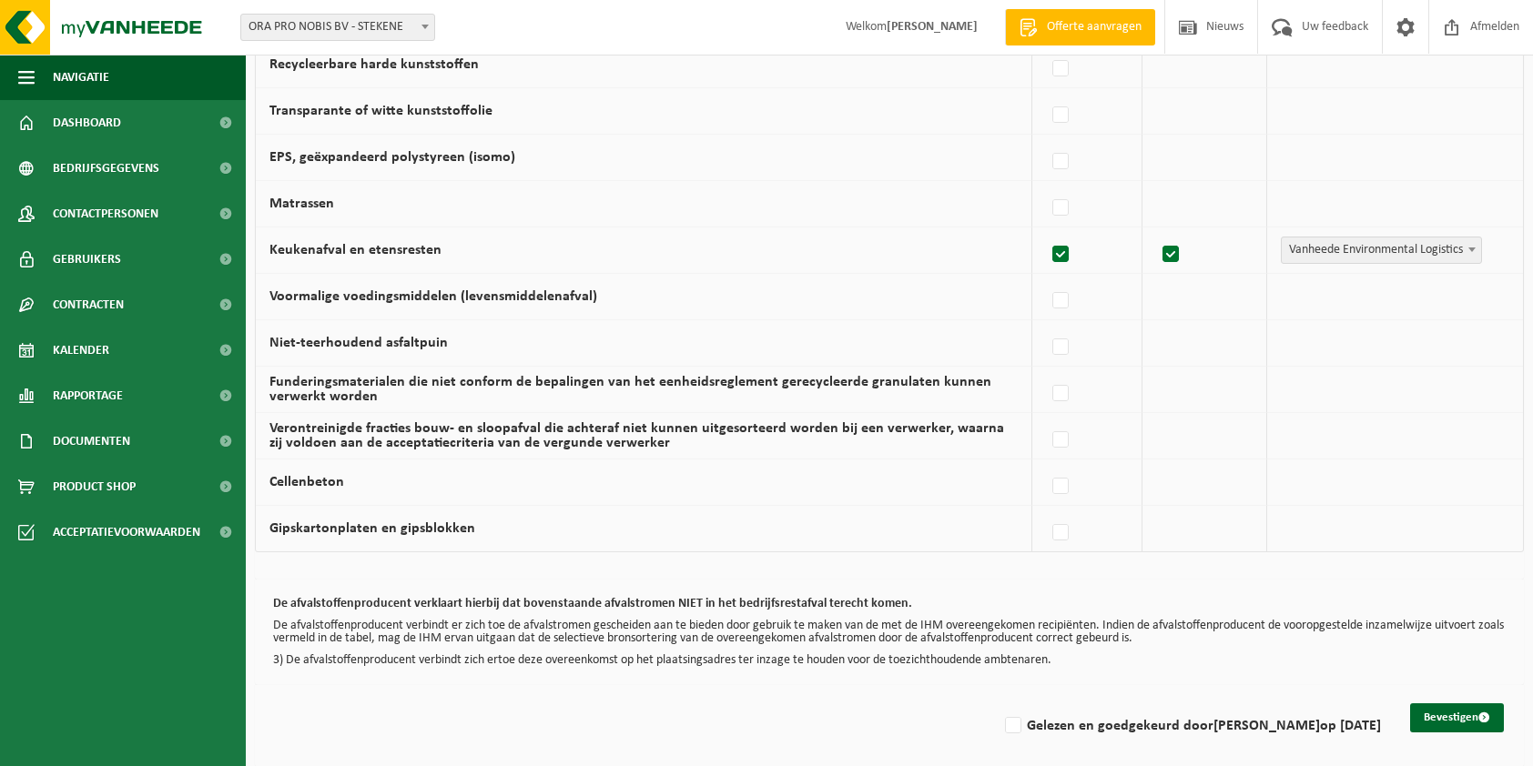
click at [1068, 254] on label at bounding box center [1060, 254] width 25 height 27
click at [1046, 232] on input "Keukenafval en etensresten" at bounding box center [1045, 231] width 1 height 1
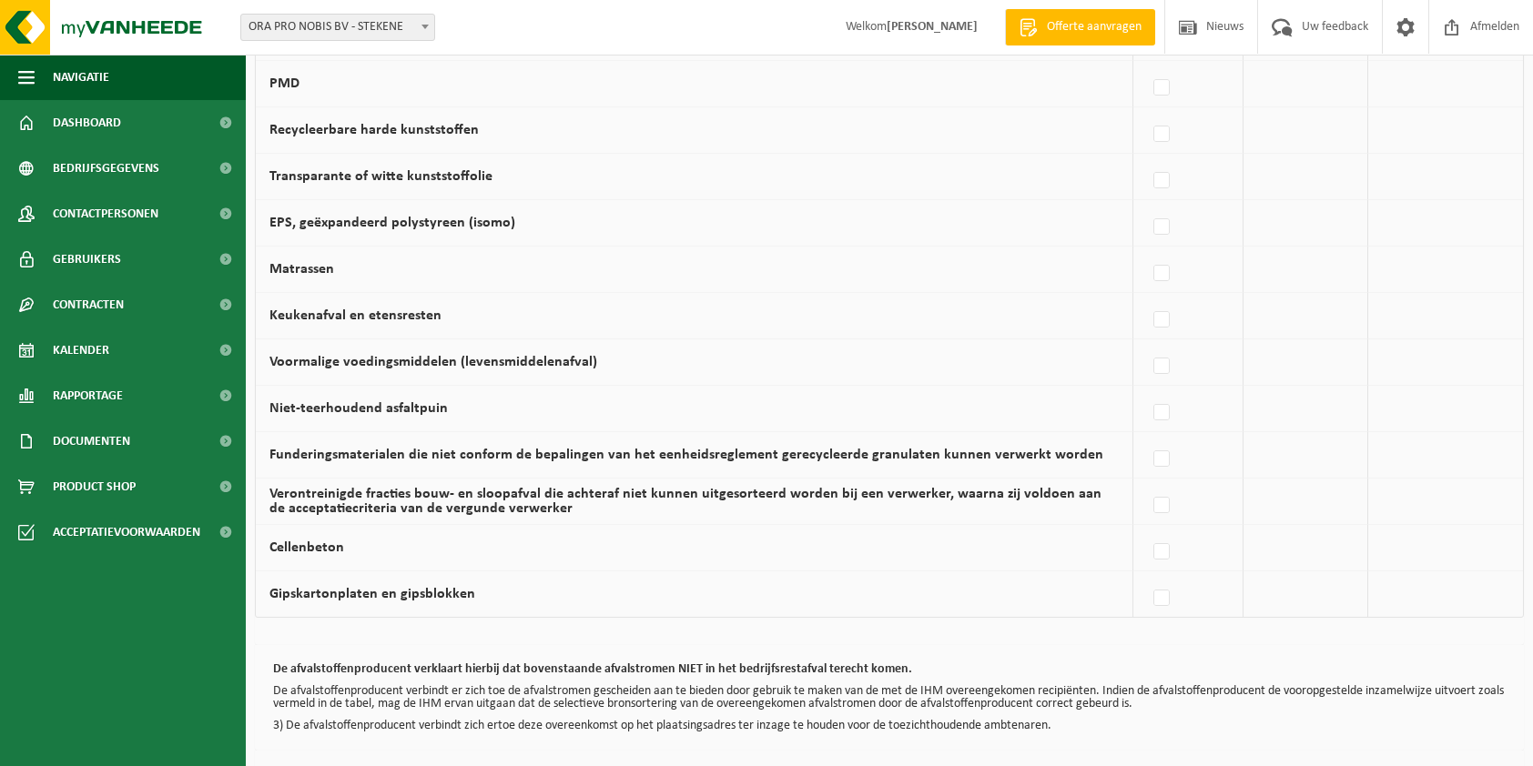
scroll to position [1020, 0]
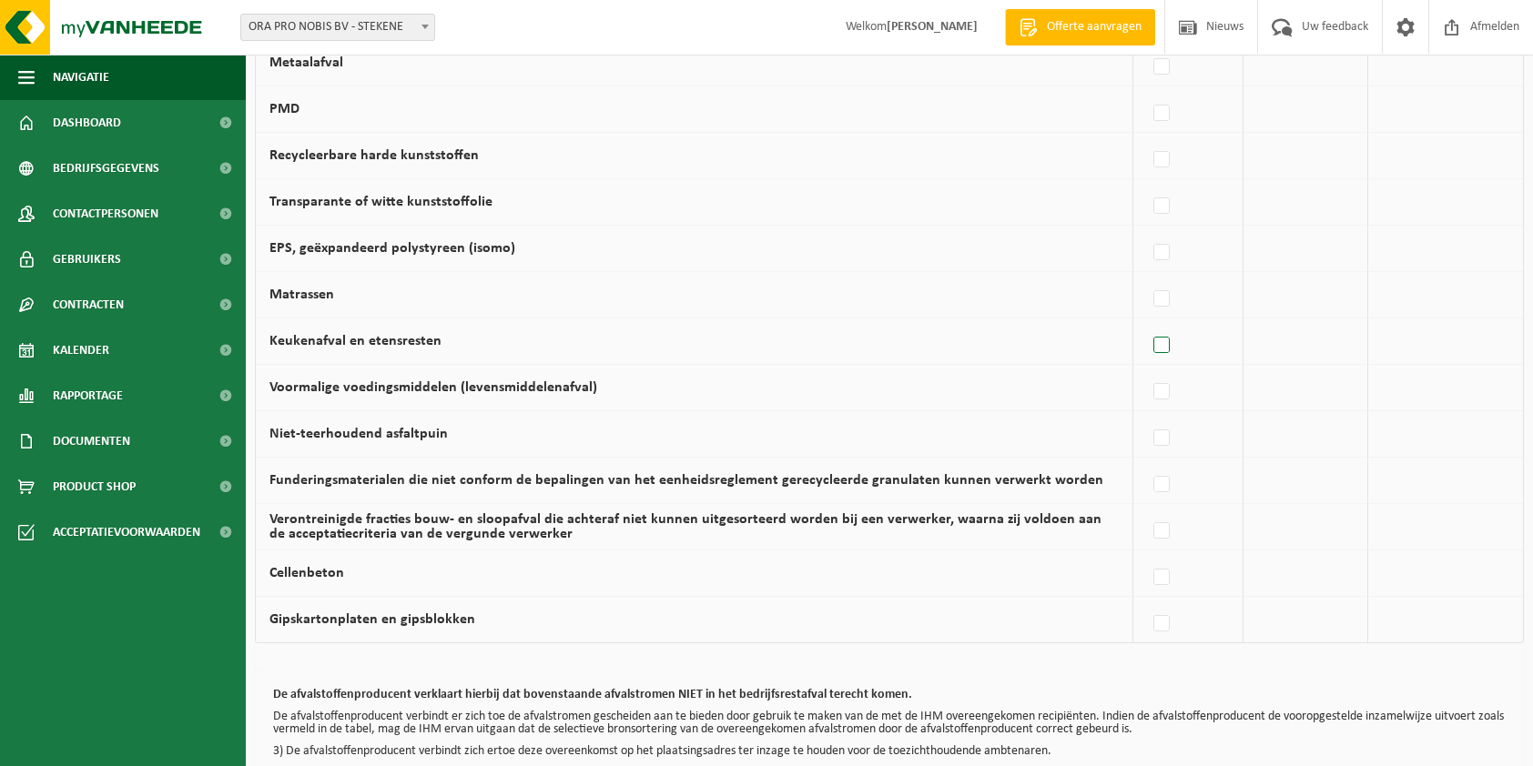
click at [1168, 337] on label at bounding box center [1162, 345] width 25 height 27
click at [1147, 323] on input "Keukenafval en etensresten" at bounding box center [1146, 322] width 1 height 1
checkbox input "true"
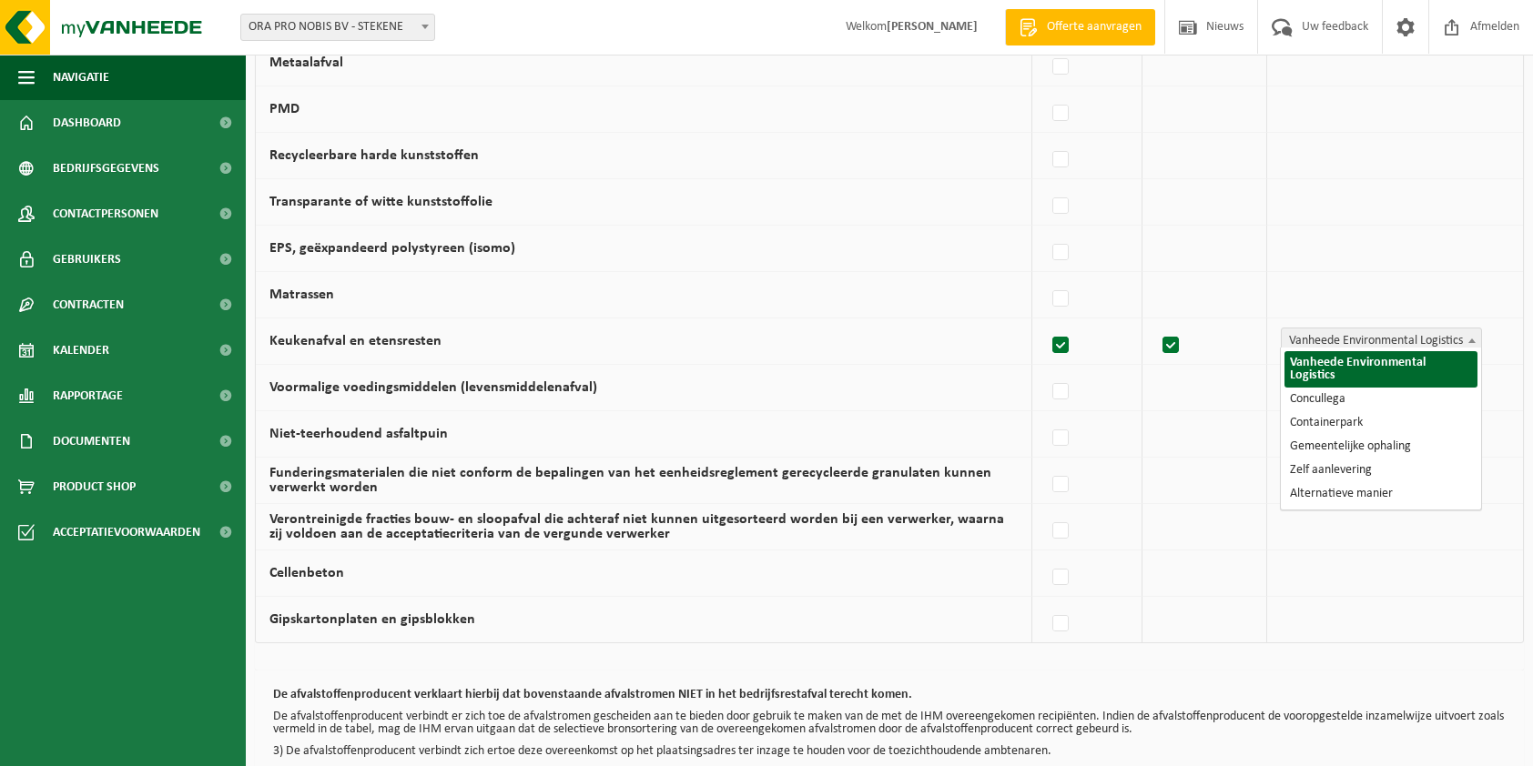
click at [1325, 344] on span "Vanheede Environmental Logistics" at bounding box center [1380, 341] width 199 height 25
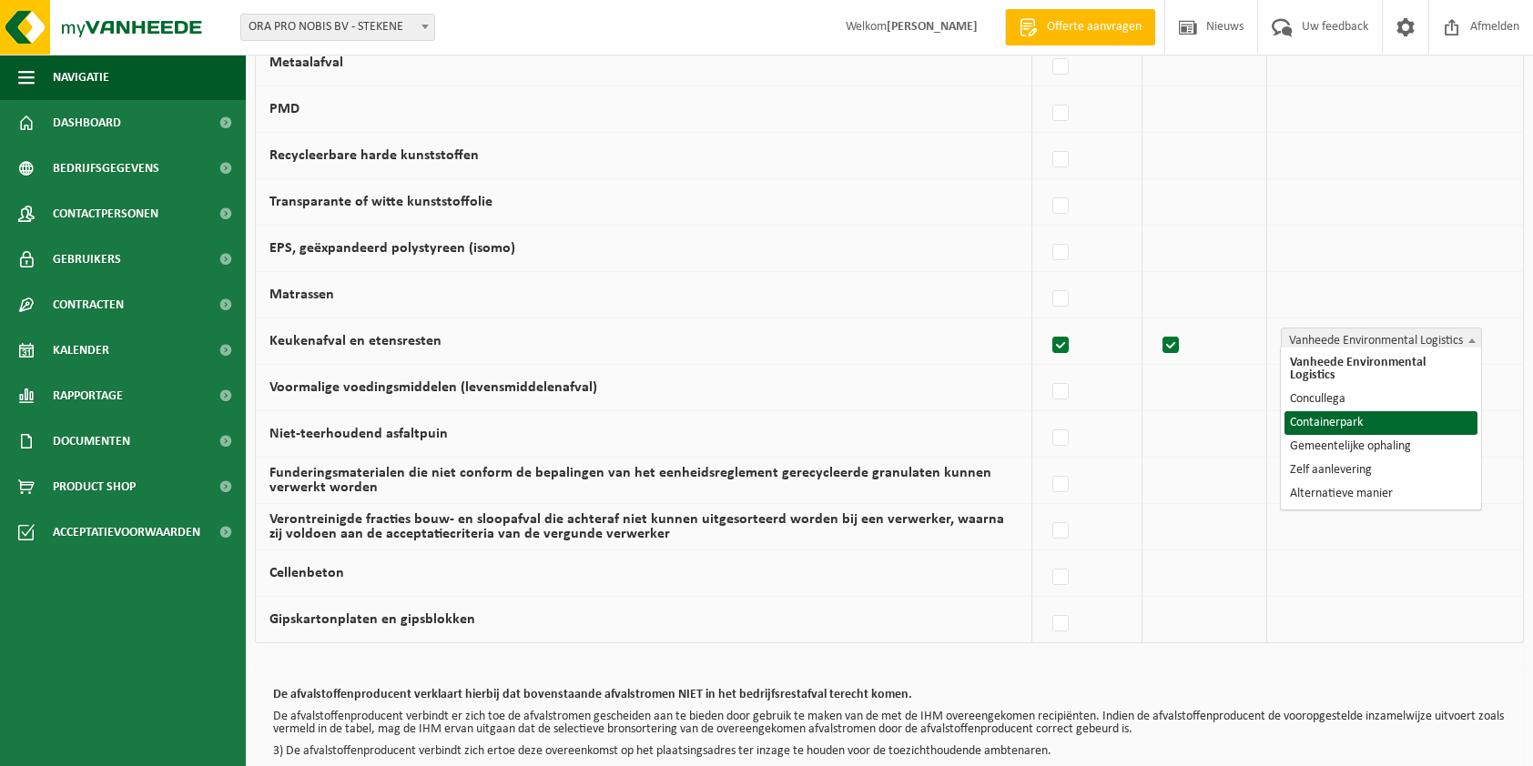
click at [1063, 332] on label at bounding box center [1060, 345] width 25 height 27
click at [1046, 323] on input "Keukenafval en etensresten" at bounding box center [1045, 322] width 1 height 1
checkbox input "false"
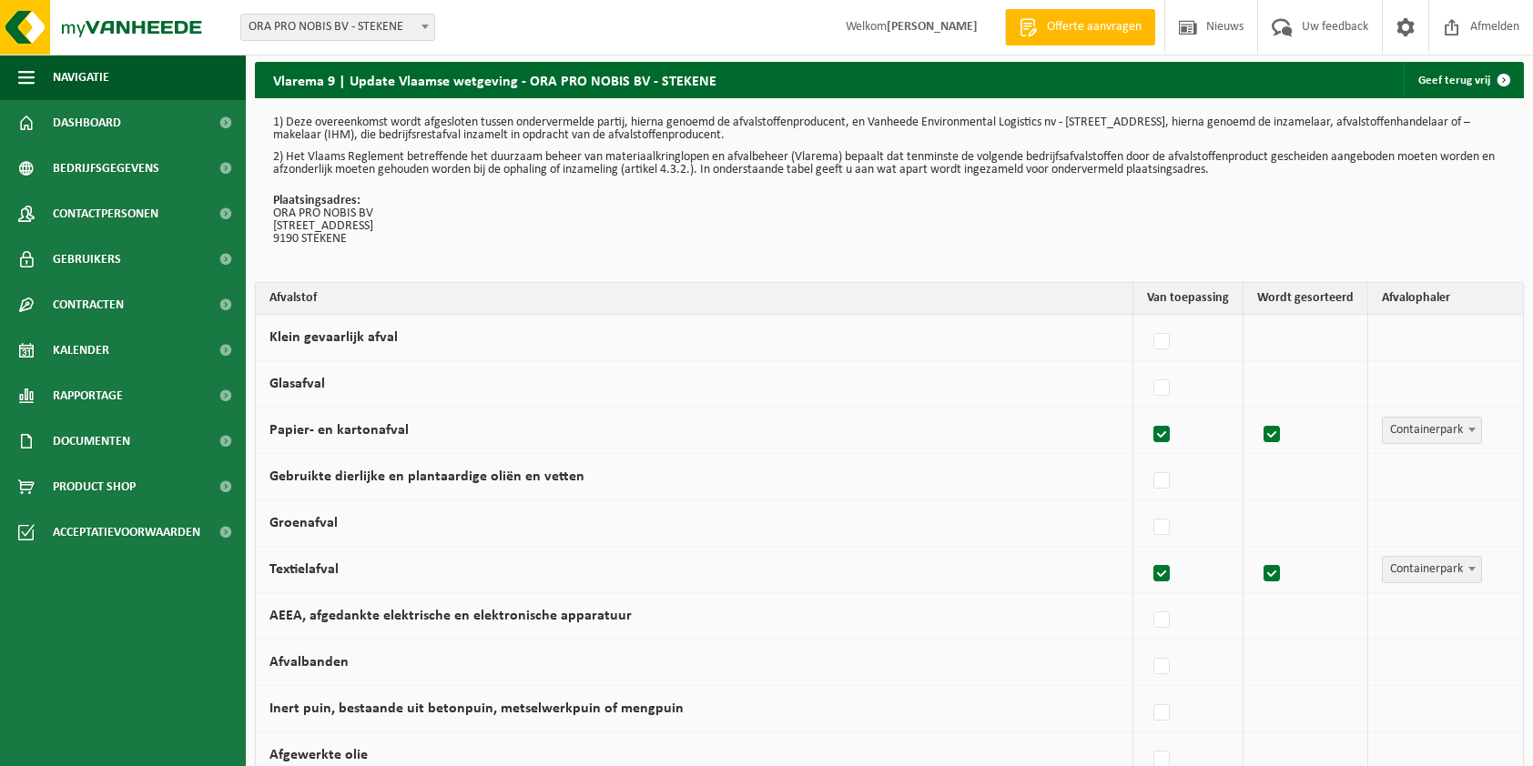
scroll to position [0, 0]
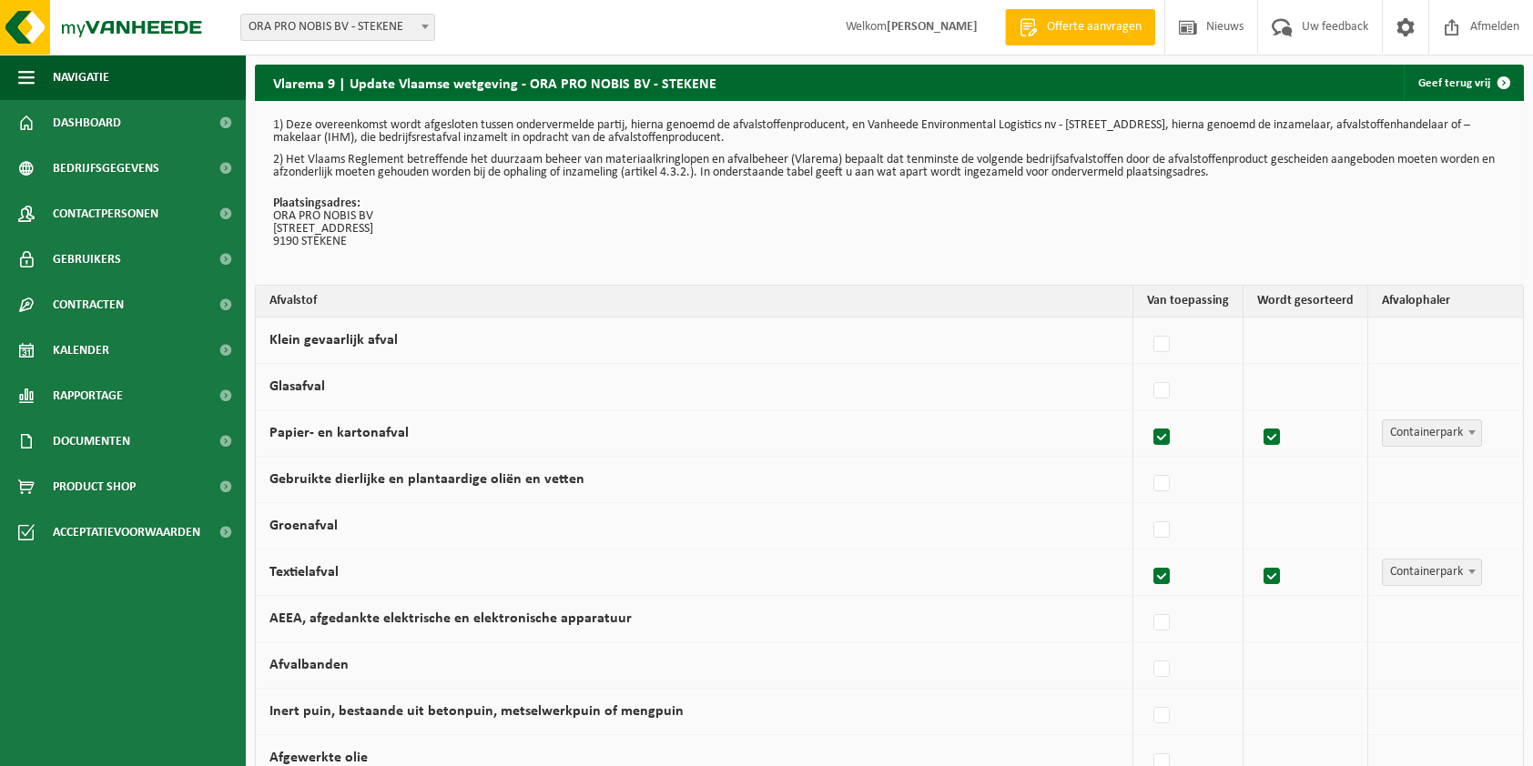
click at [1175, 436] on label at bounding box center [1162, 437] width 25 height 27
click at [1147, 415] on input "Papier- en kartonafval" at bounding box center [1146, 414] width 1 height 1
checkbox input "false"
click at [1172, 579] on label at bounding box center [1162, 576] width 25 height 27
click at [1147, 554] on input "Textielafval" at bounding box center [1146, 553] width 1 height 1
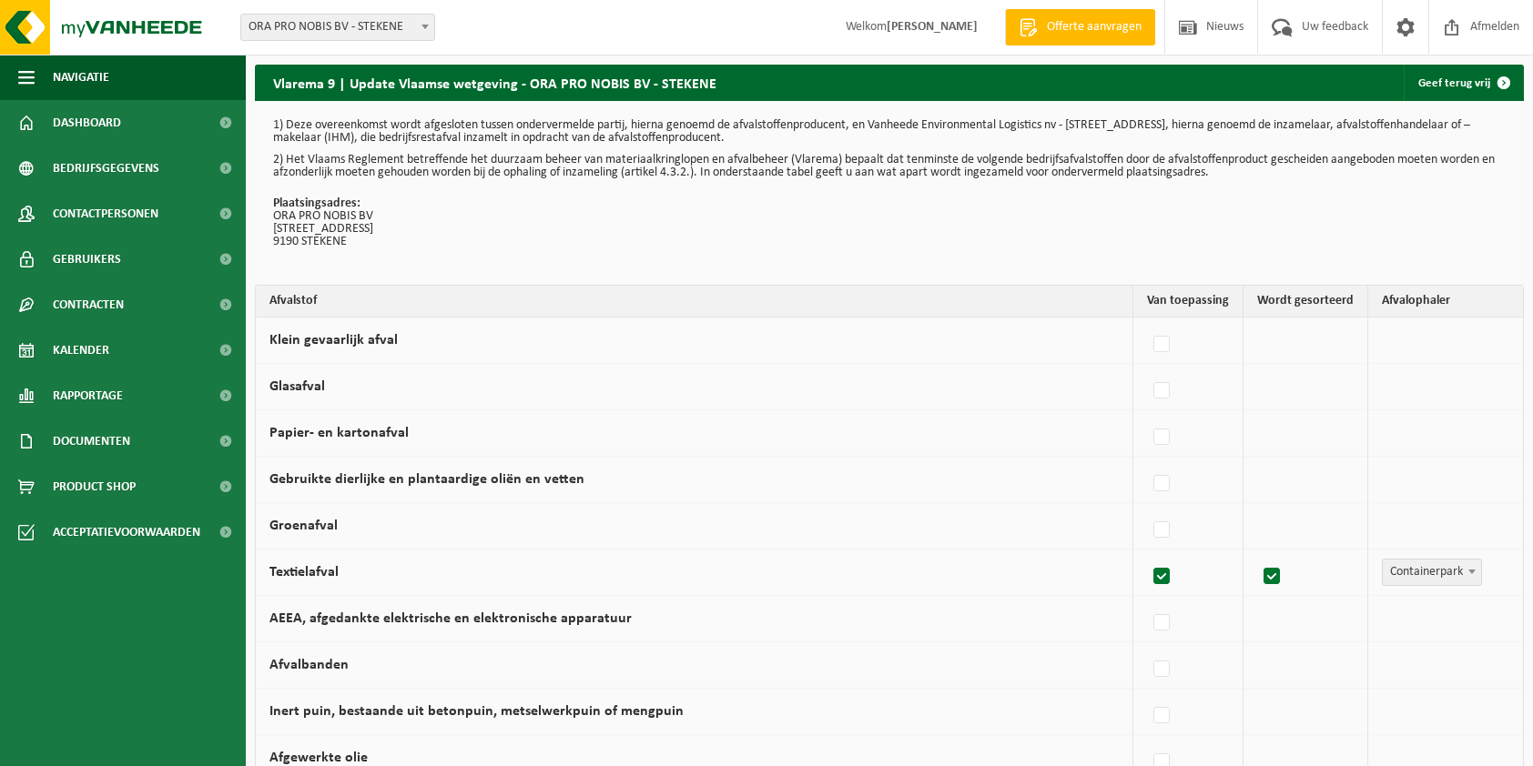
checkbox input "false"
click at [1233, 437] on label at bounding box center [1221, 437] width 25 height 27
click at [1206, 415] on input "Papier- en kartonafval" at bounding box center [1205, 414] width 1 height 1
checkbox input "true"
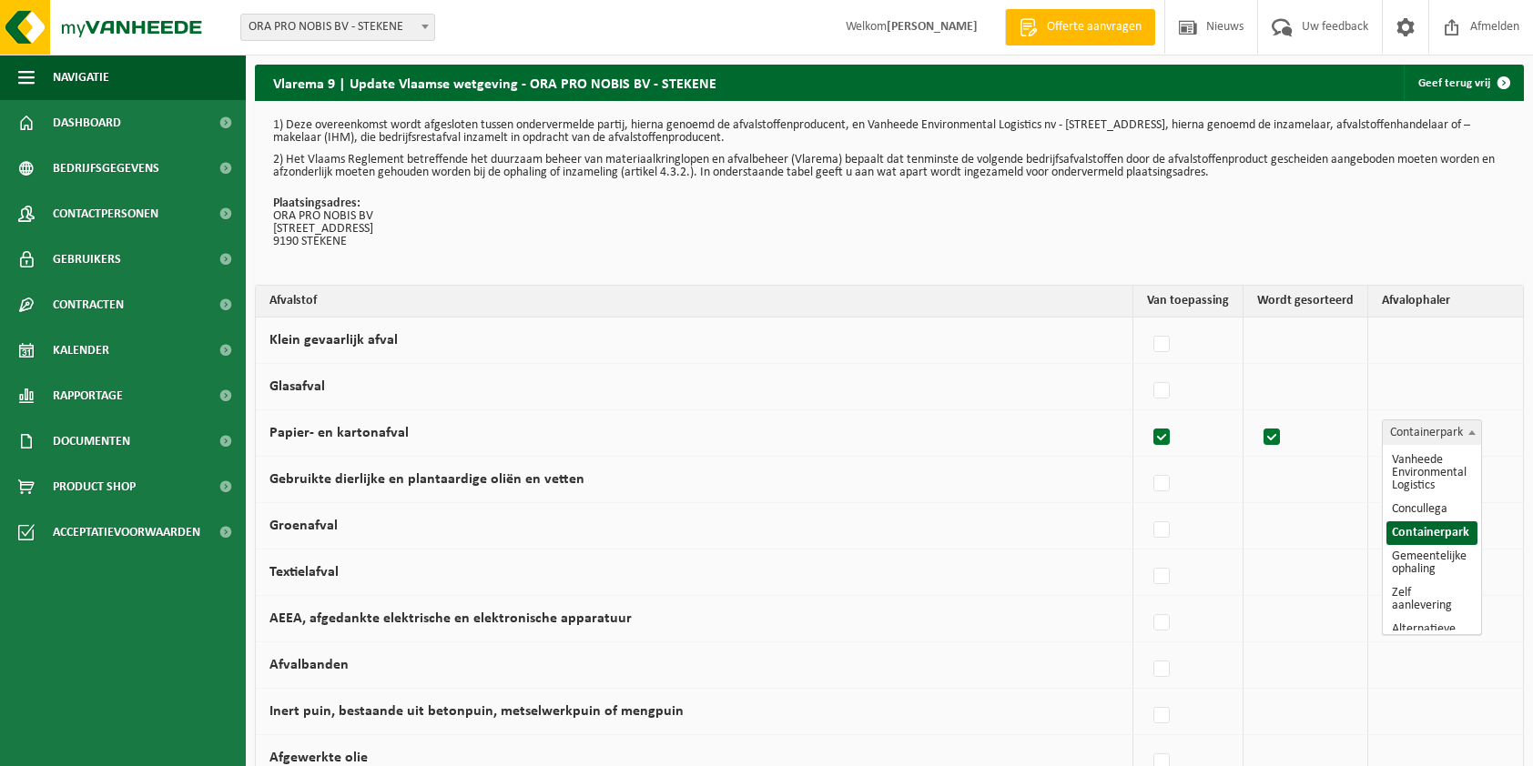
click at [1405, 431] on span "Containerpark" at bounding box center [1432, 432] width 98 height 25
click at [1164, 533] on label at bounding box center [1162, 530] width 25 height 27
click at [1147, 508] on input "Groenafval" at bounding box center [1146, 507] width 1 height 1
checkbox input "true"
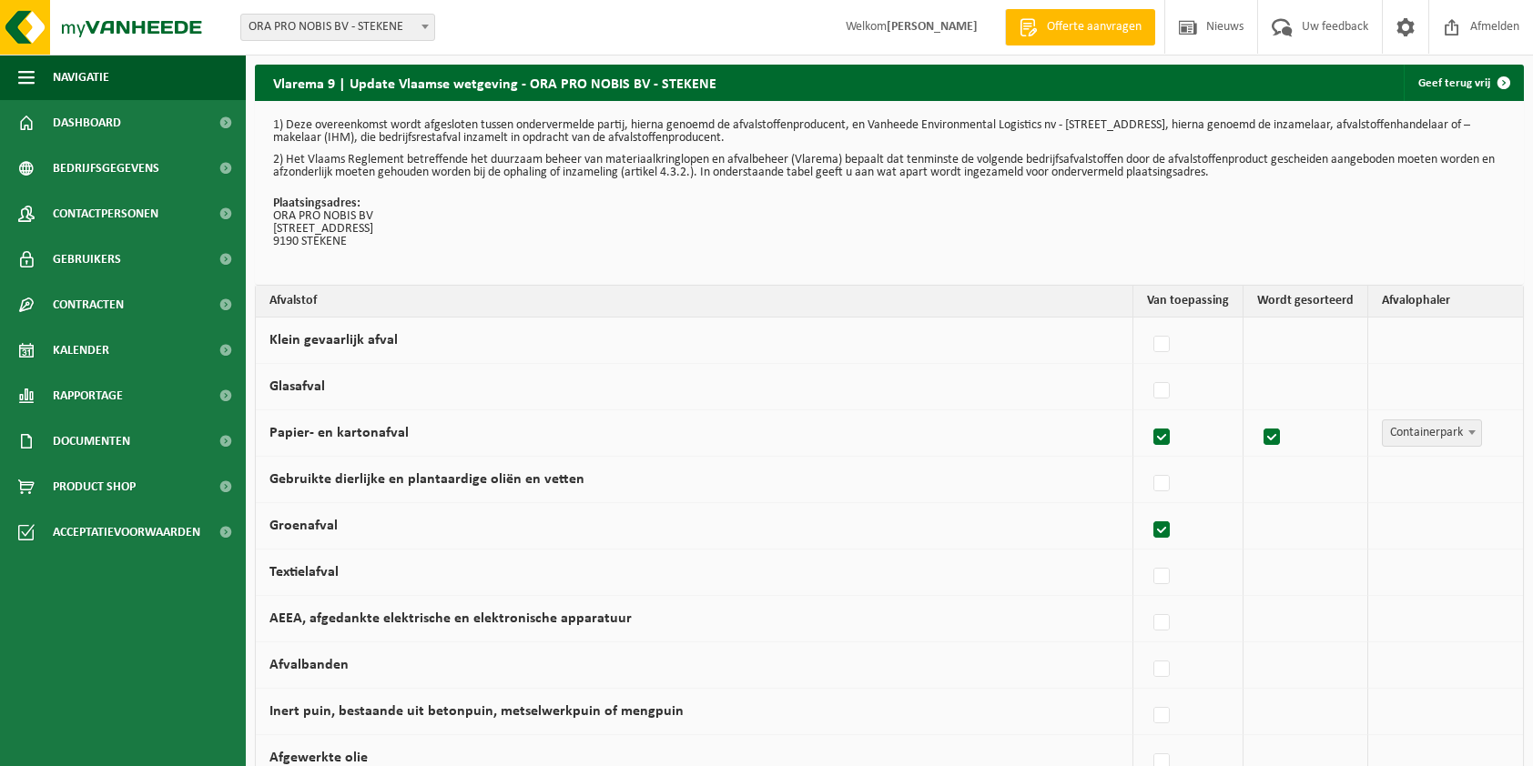
checkbox input "true"
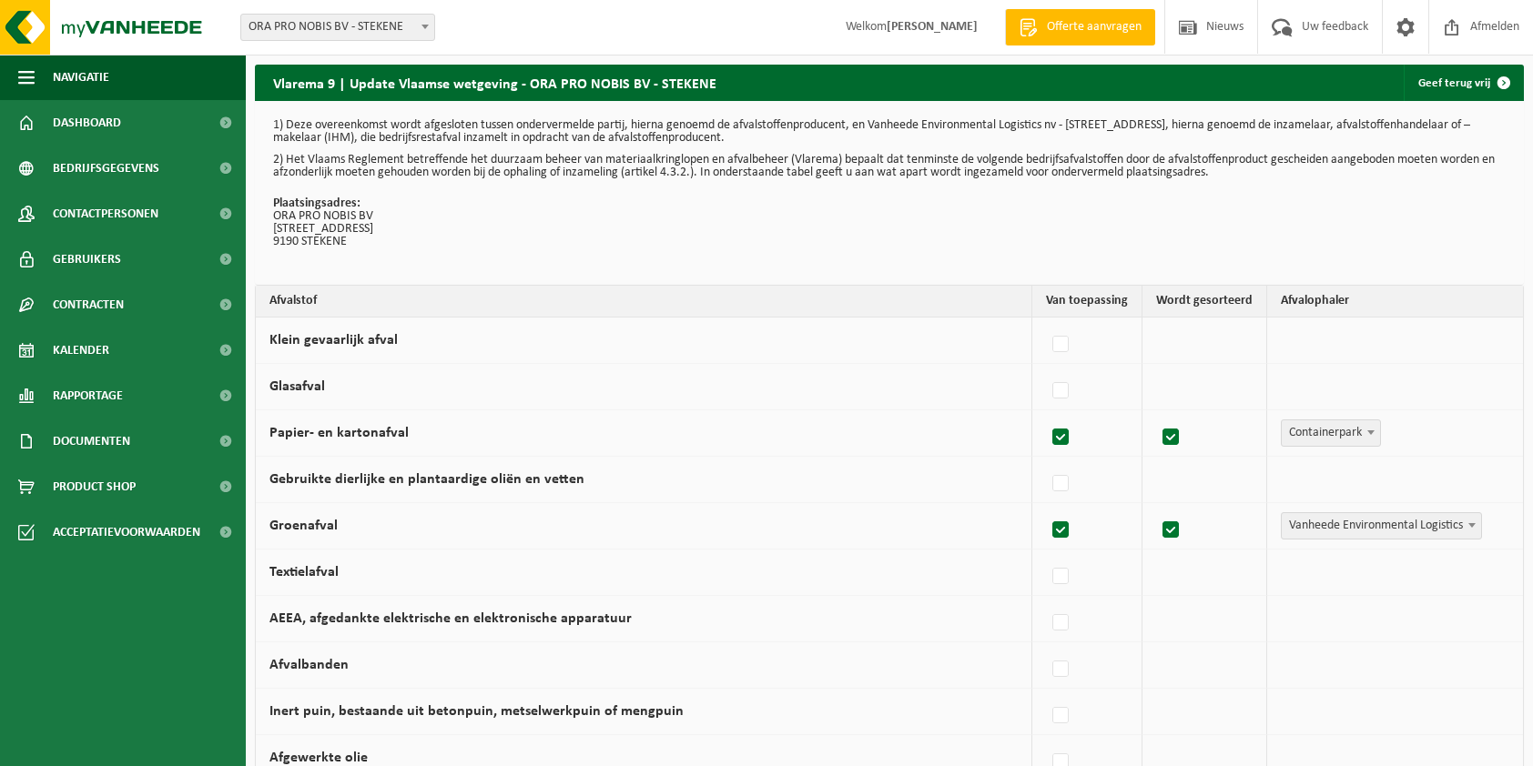
click at [1367, 527] on span "Vanheede Environmental Logistics" at bounding box center [1380, 525] width 199 height 25
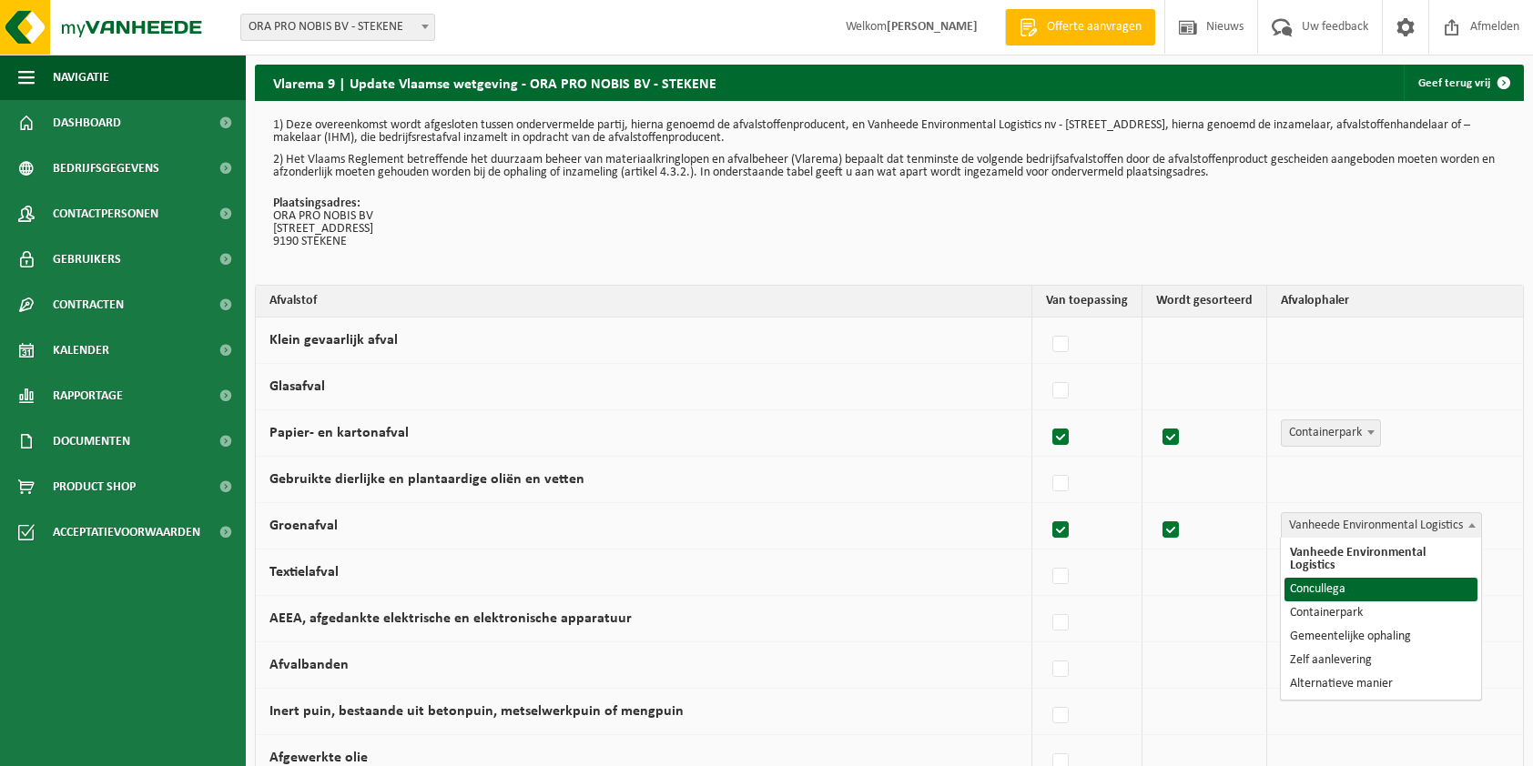
select select "Concullega"
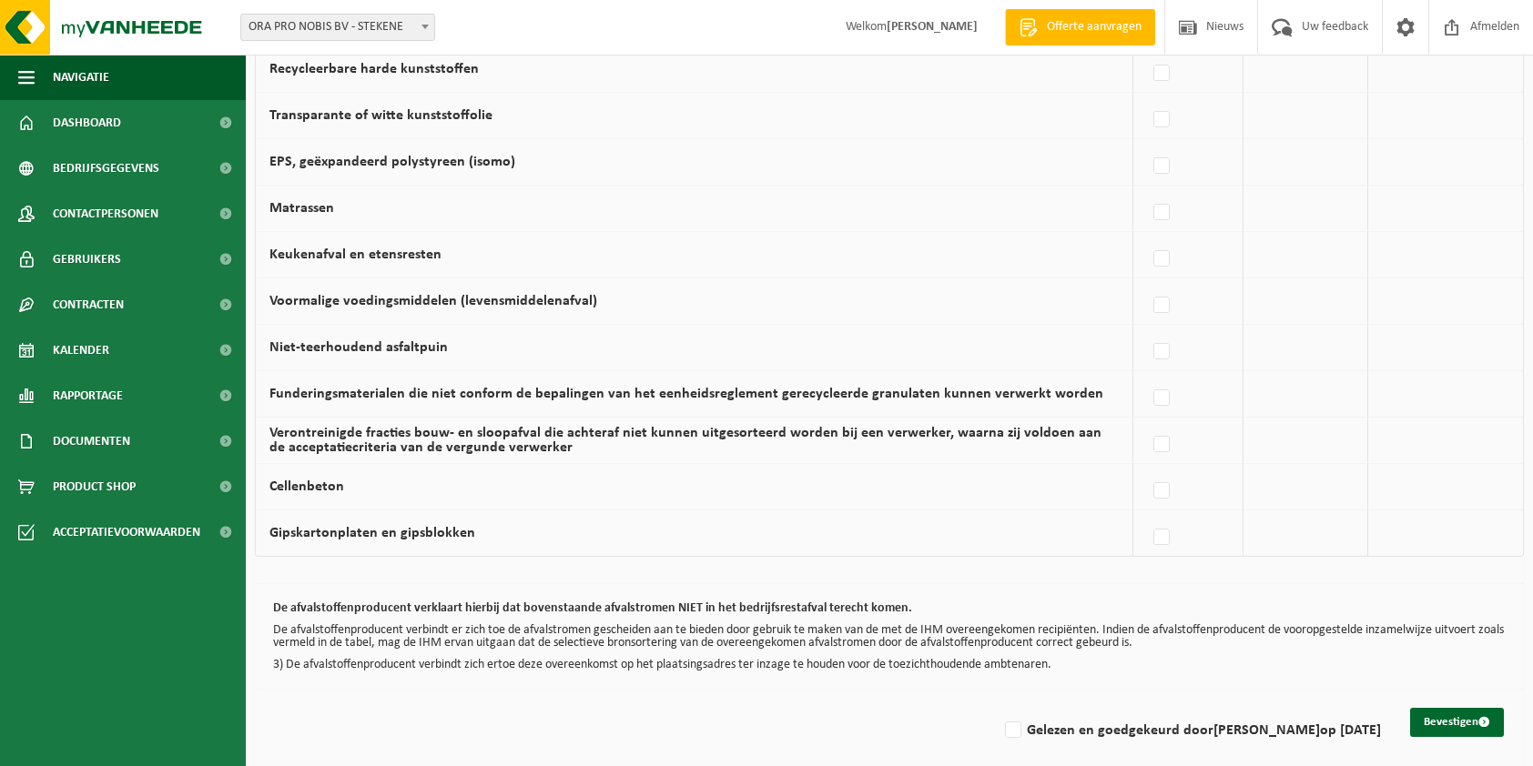
scroll to position [1111, 0]
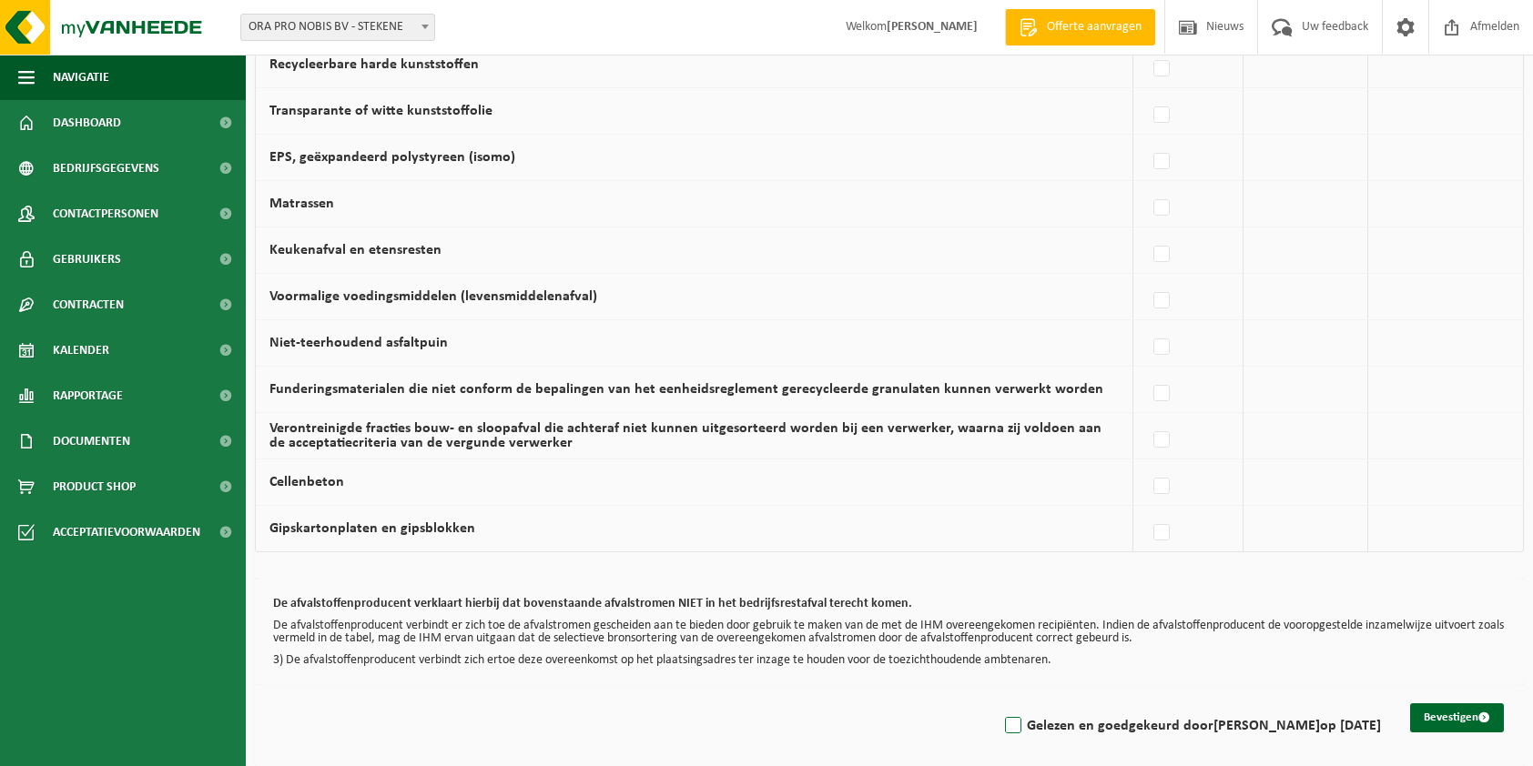
click at [1007, 714] on label "Gelezen en goedgekeurd door Jochen Verhaert op 20/08/25" at bounding box center [1191, 726] width 380 height 27
click at [998, 704] on input "Gelezen en goedgekeurd door Jochen Verhaert op 20/08/25" at bounding box center [998, 703] width 1 height 1
checkbox input "true"
click at [1444, 708] on button "Bevestigen" at bounding box center [1457, 718] width 94 height 29
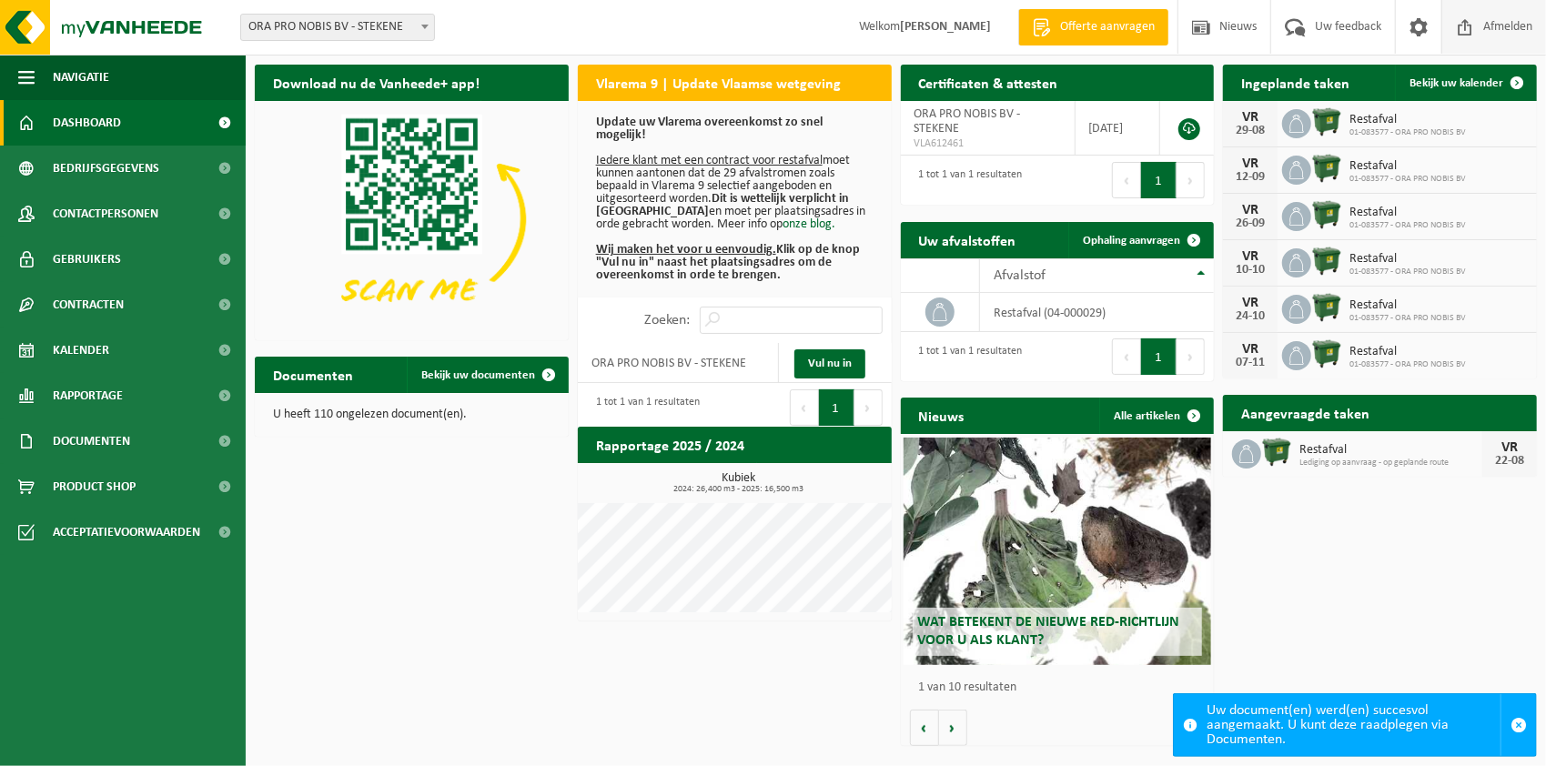
click at [1525, 26] on span "Afmelden" at bounding box center [1508, 27] width 58 height 54
